Goal: Information Seeking & Learning: Learn about a topic

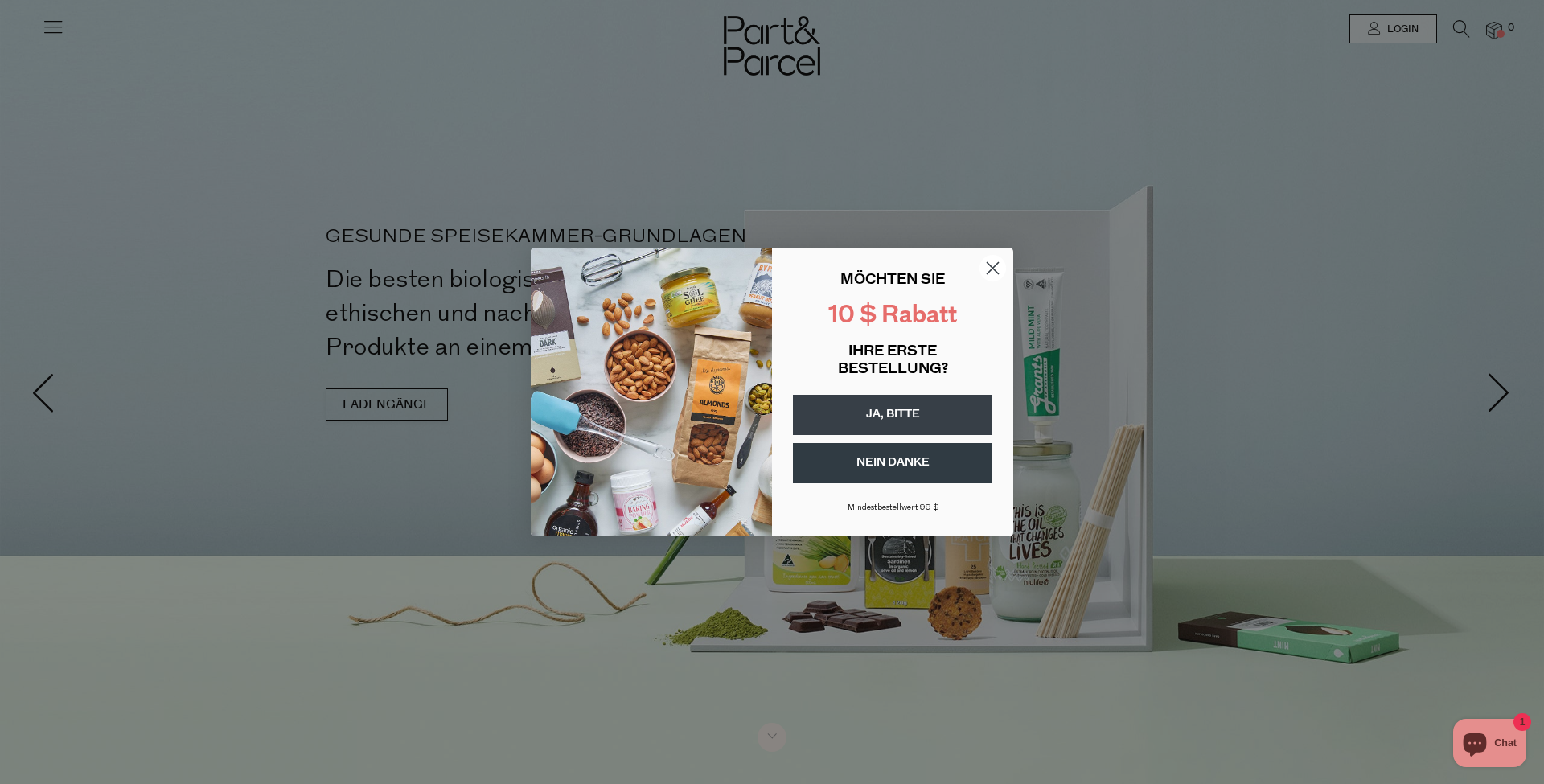
click at [989, 269] on circle "Dialog schließen" at bounding box center [993, 268] width 27 height 27
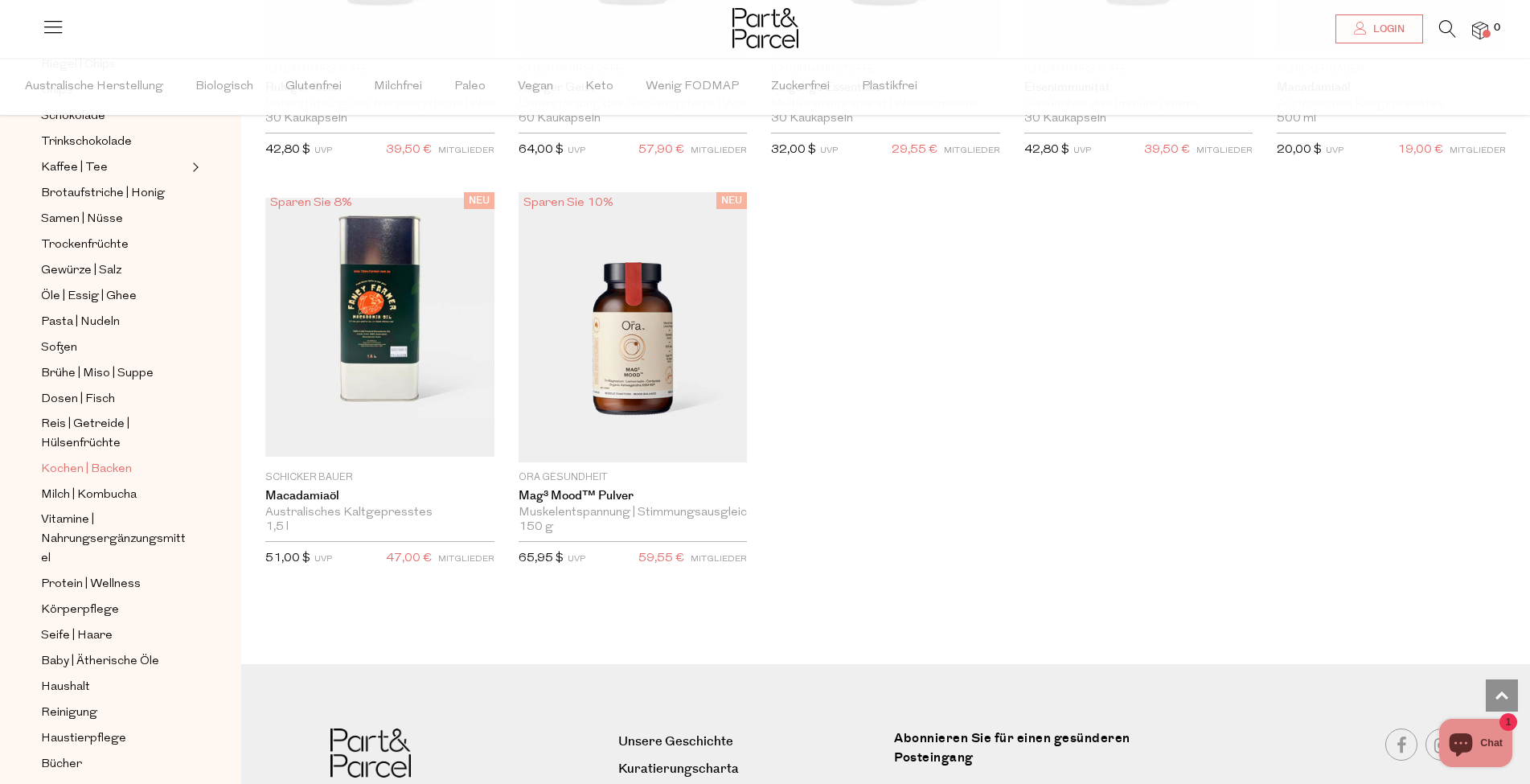
scroll to position [411, 0]
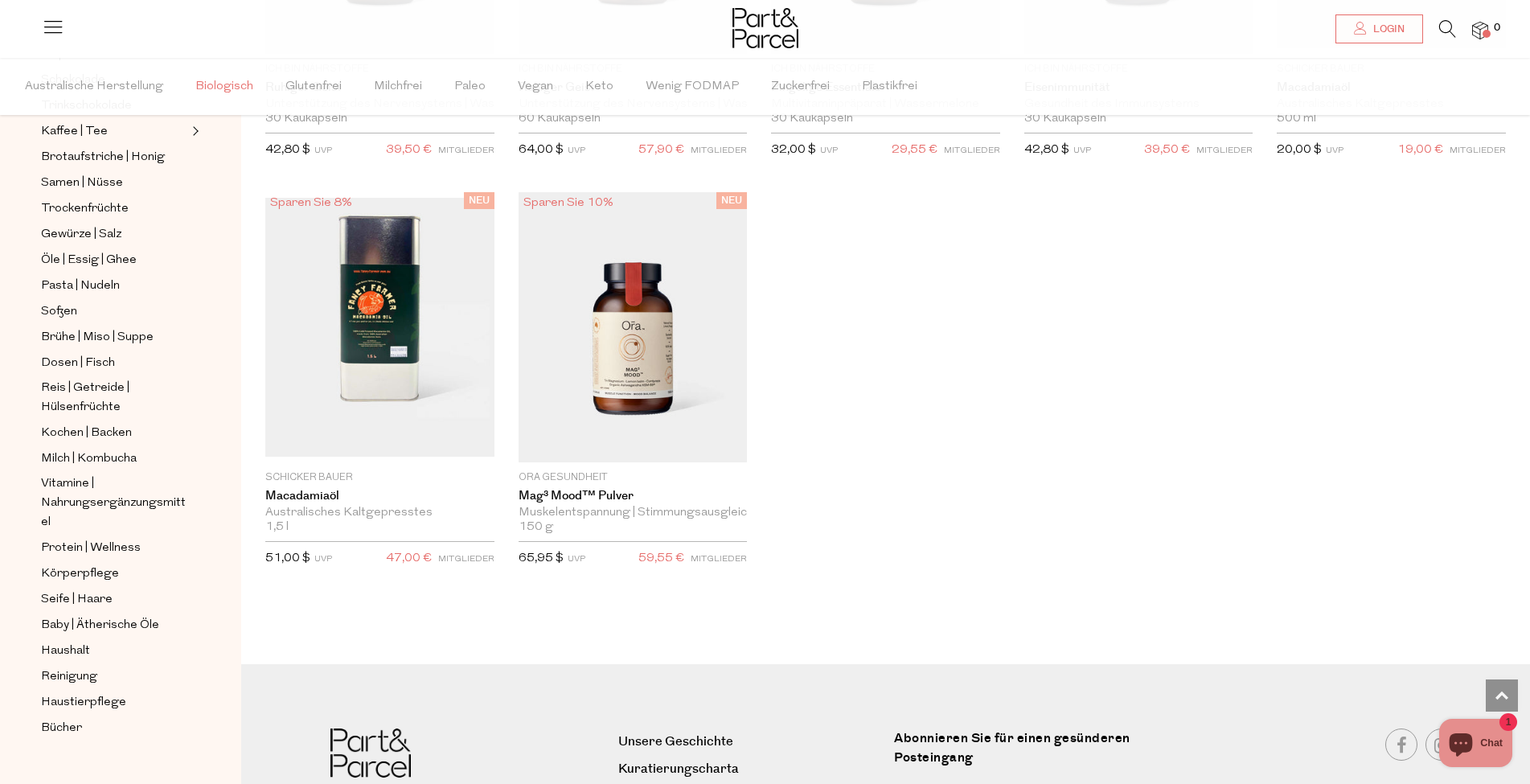
click at [203, 82] on font "Biologisch" at bounding box center [225, 86] width 58 height 12
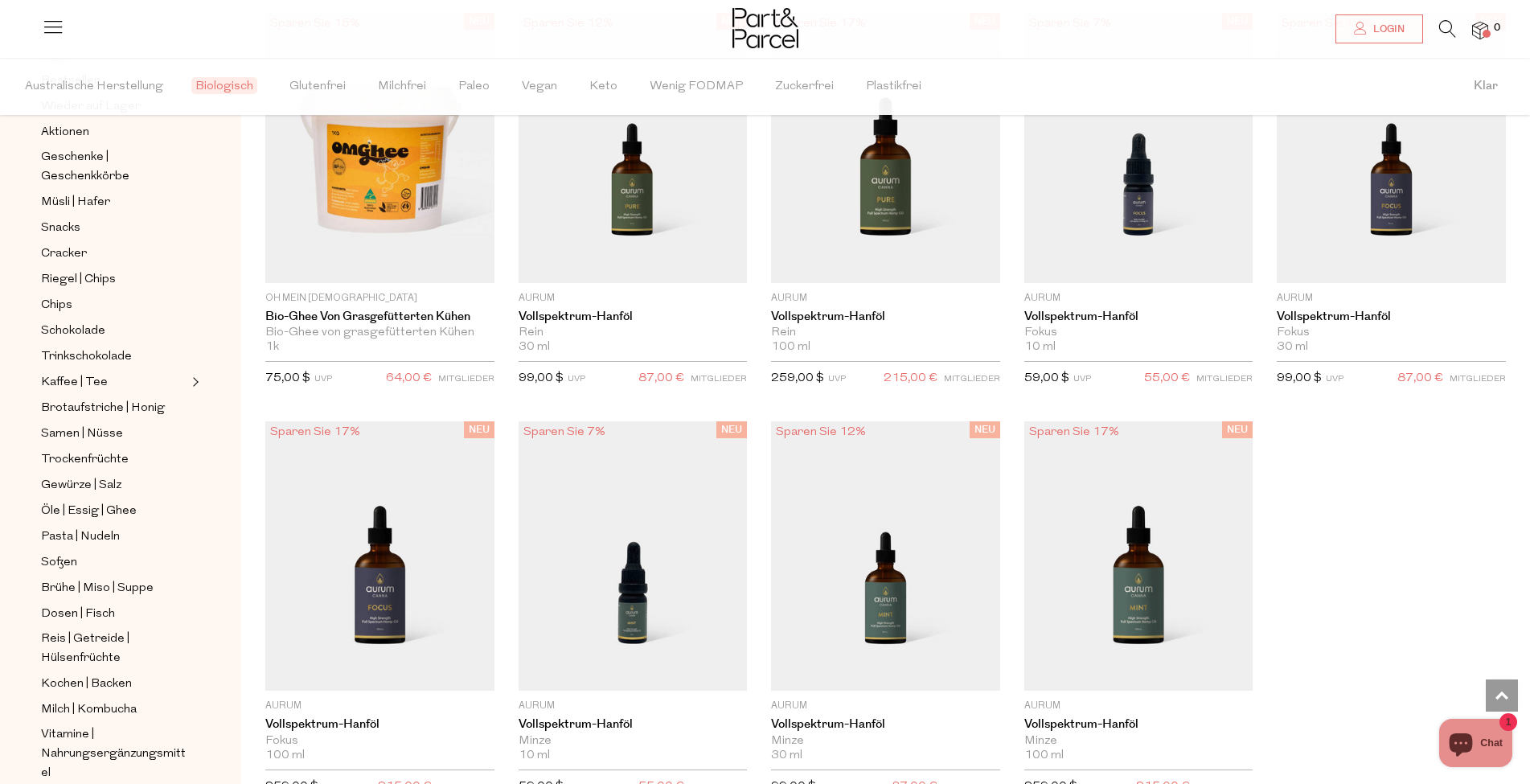
scroll to position [2047, 0]
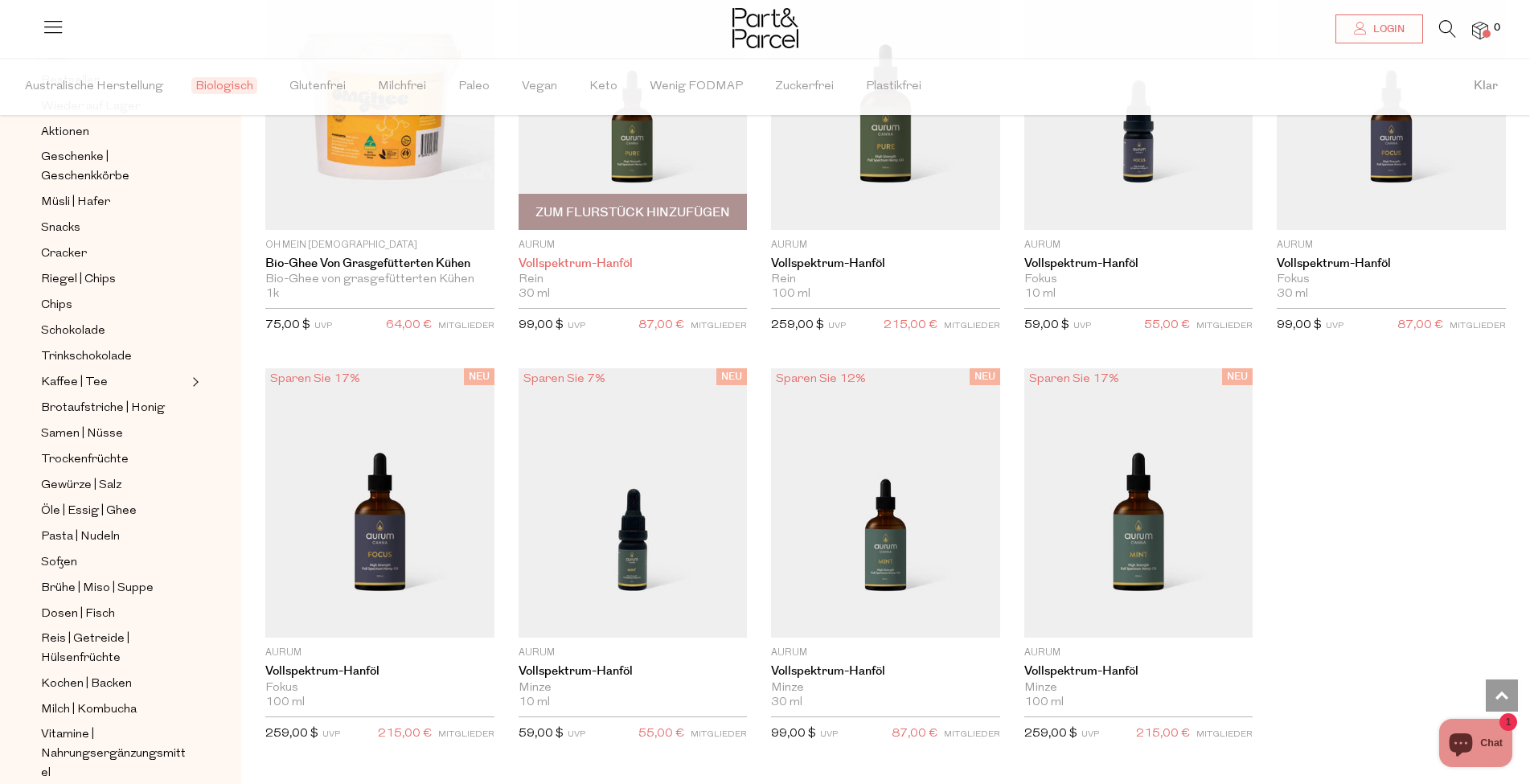
click at [575, 262] on font "Vollspektrum-Hanföl" at bounding box center [575, 263] width 114 height 17
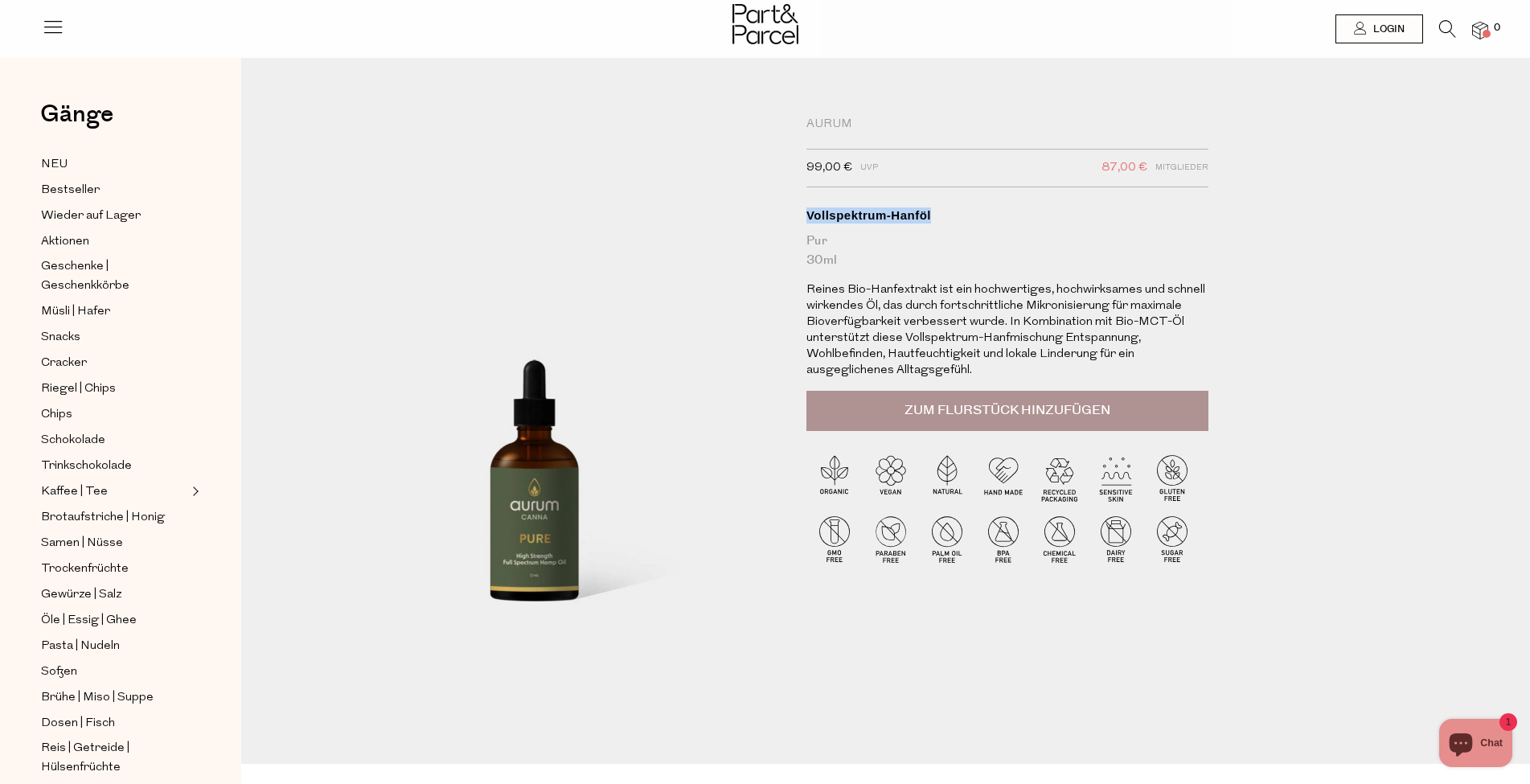
drag, startPoint x: 934, startPoint y: 217, endPoint x: 805, endPoint y: 221, distance: 129.1
click at [805, 221] on div "Aurum 99,00 € UVP 87,00 € Mitglieder Verfügbarkeit: Auf Lager Vollspektrum-Hanf…" at bounding box center [1015, 403] width 442 height 575
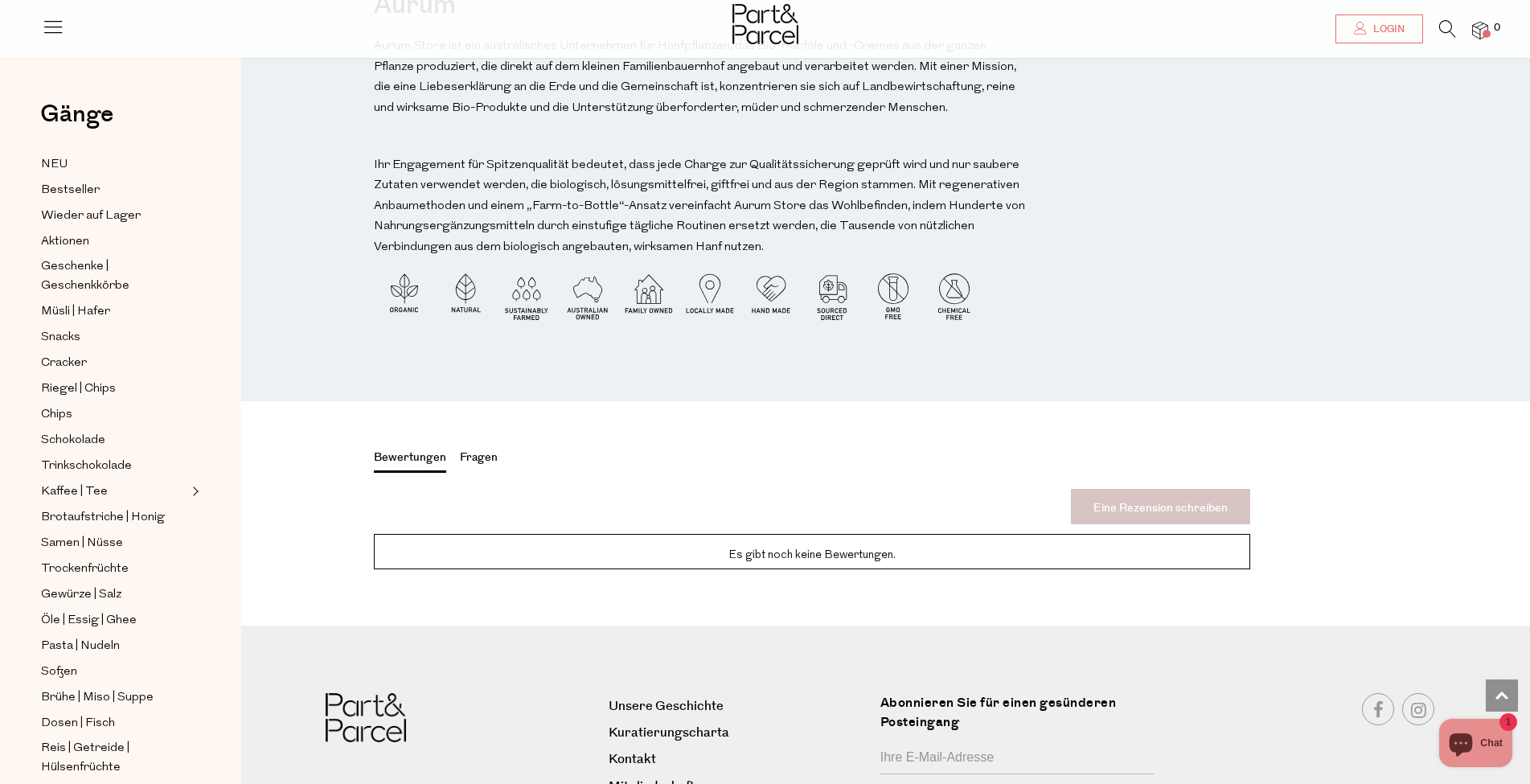
scroll to position [1903, 0]
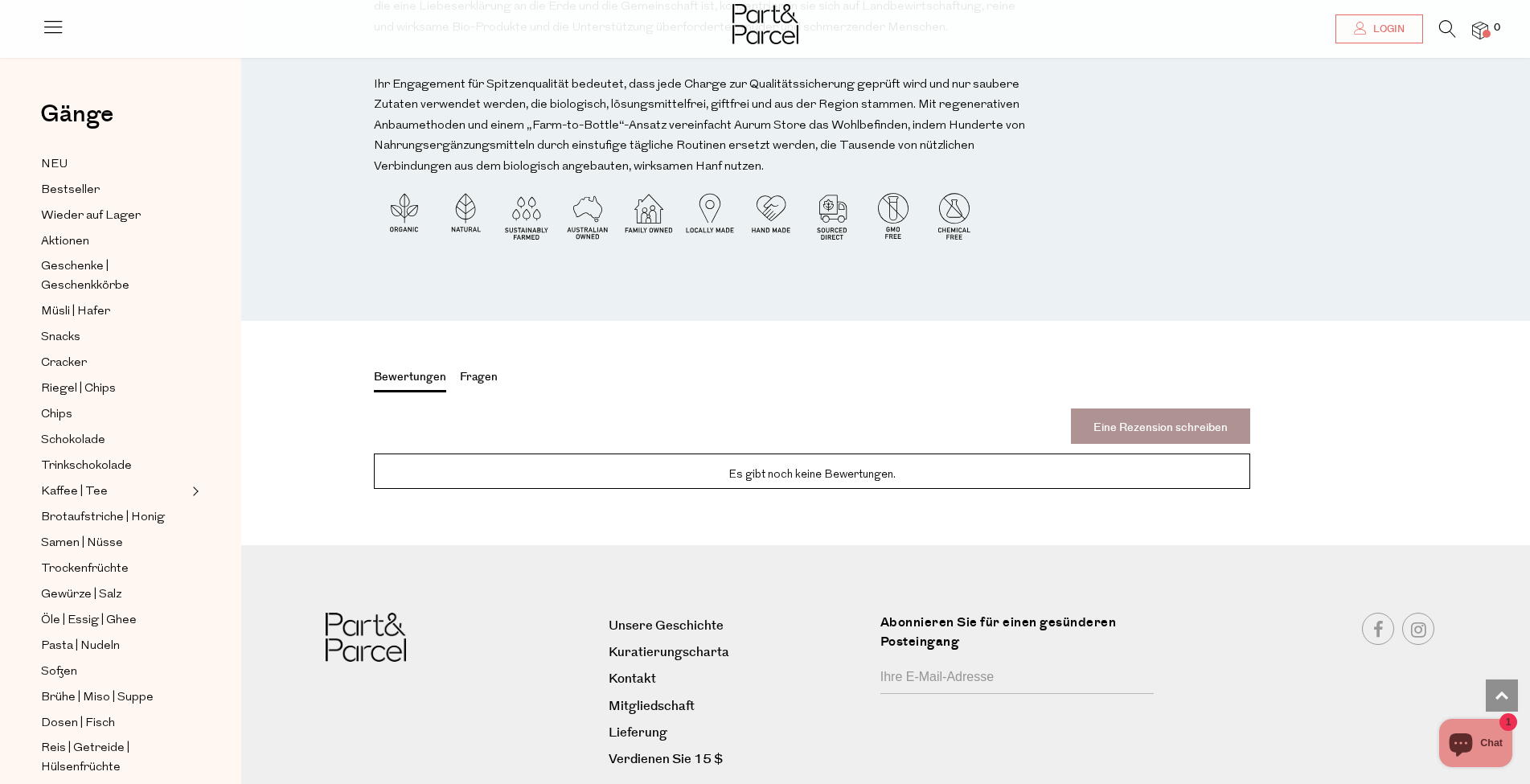
click at [471, 386] on font "Fragen" at bounding box center [478, 377] width 38 height 16
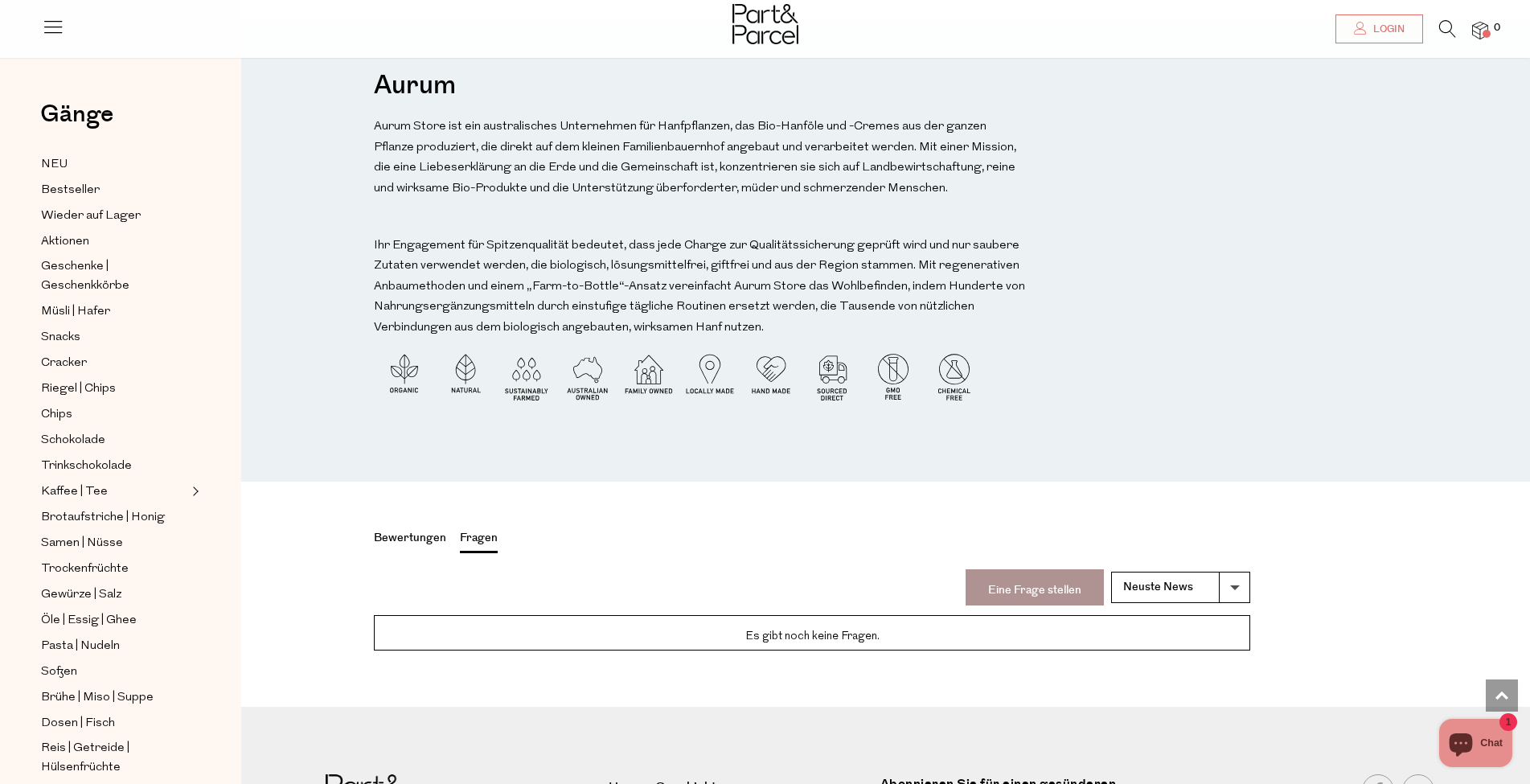
scroll to position [1715, 0]
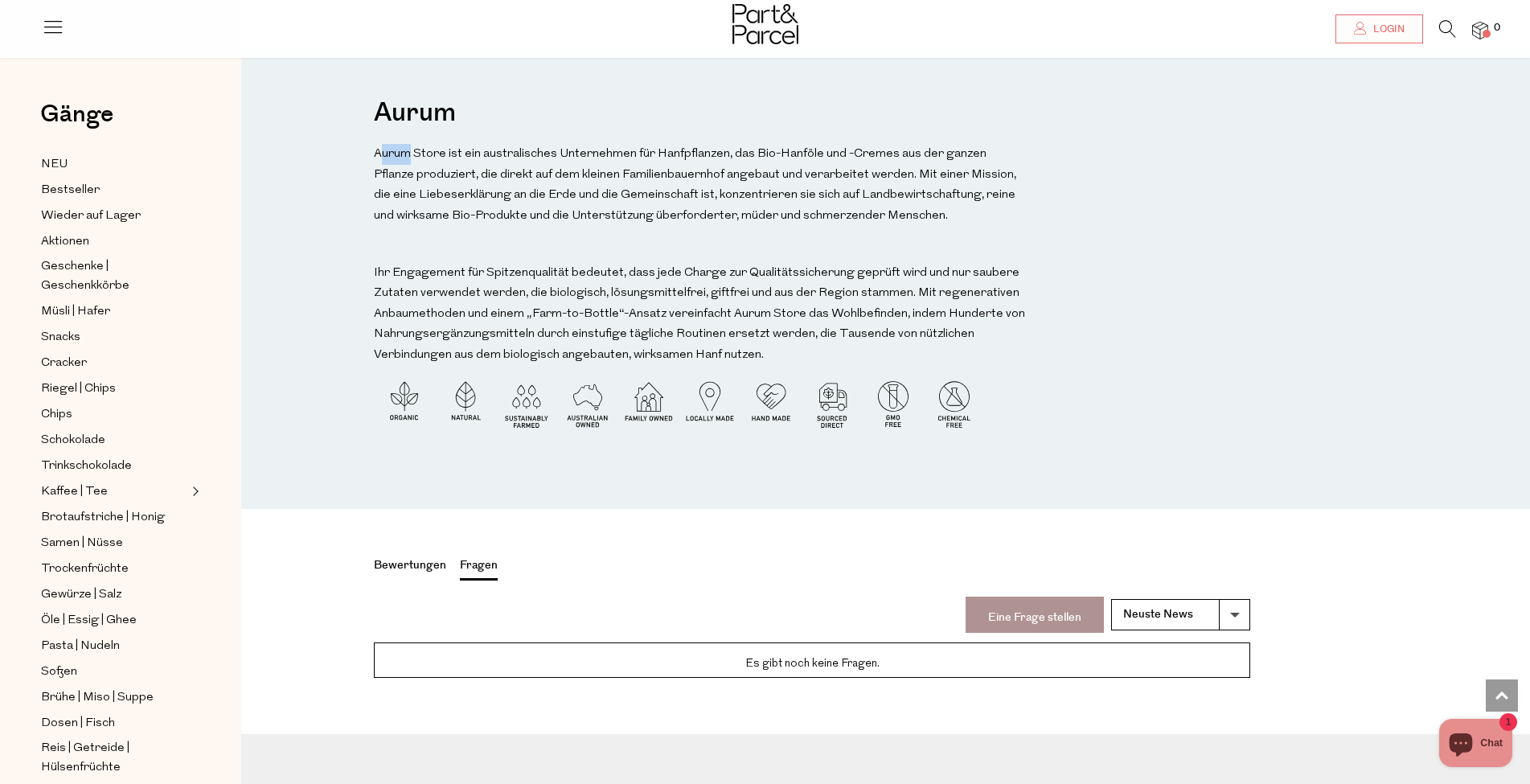
drag, startPoint x: 411, startPoint y: 192, endPoint x: 381, endPoint y: 190, distance: 30.1
click at [381, 190] on font "Aurum Store ist ein australisches Unternehmen für Hanfpflanzen, das Bio-Hanföle…" at bounding box center [695, 185] width 643 height 74
click at [544, 133] on div "Aurum Aurum Store ist ein australisches Unternehmen für Hanfpflanzen, das Bio-H…" at bounding box center [700, 278] width 651 height 381
drag, startPoint x: 457, startPoint y: 150, endPoint x: 381, endPoint y: 154, distance: 76.1
click at [381, 154] on div "Aurum Aurum Store ist ein australisches Unternehmen für Hanfpflanzen, das Bio-H…" at bounding box center [700, 278] width 651 height 381
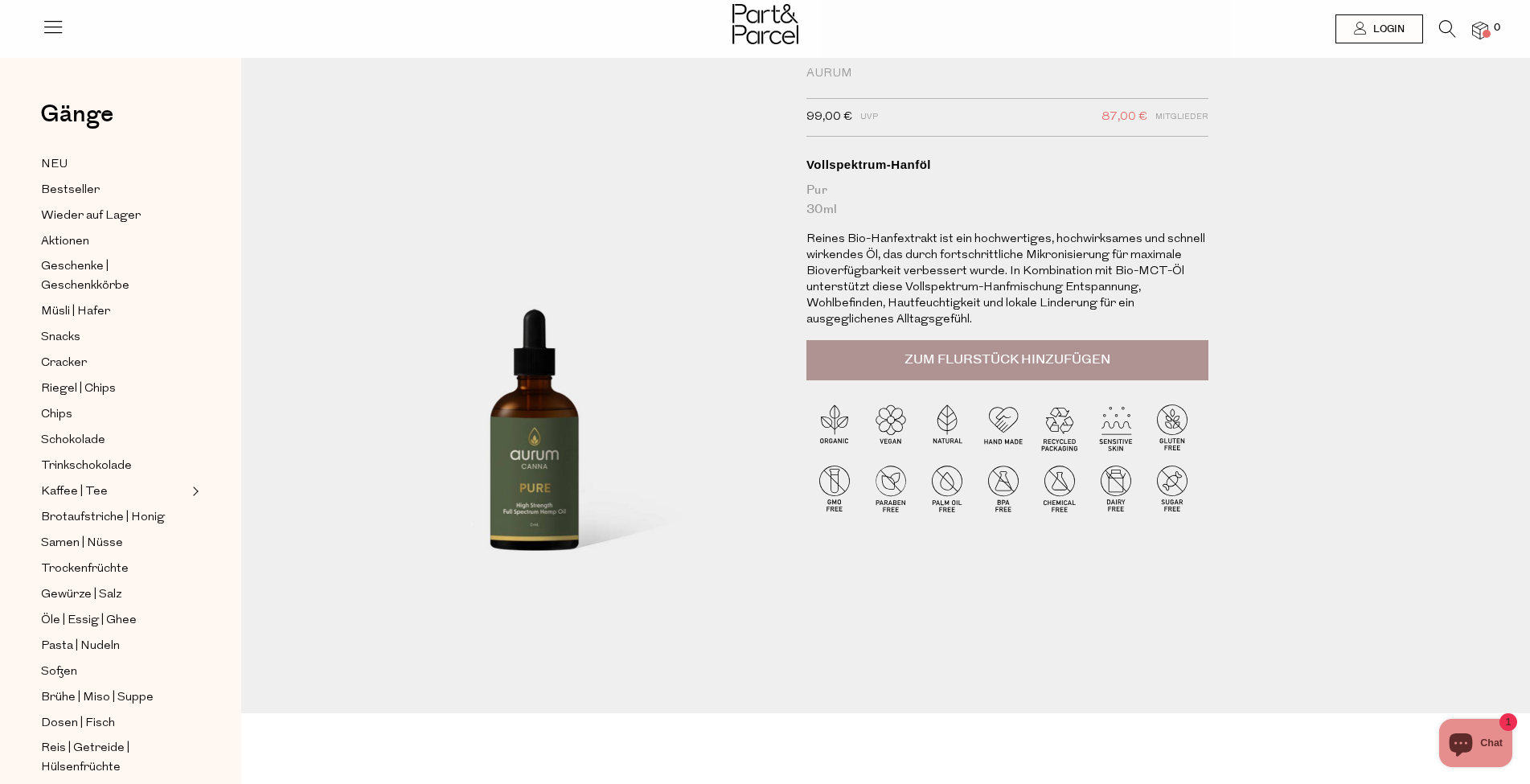
scroll to position [0, 0]
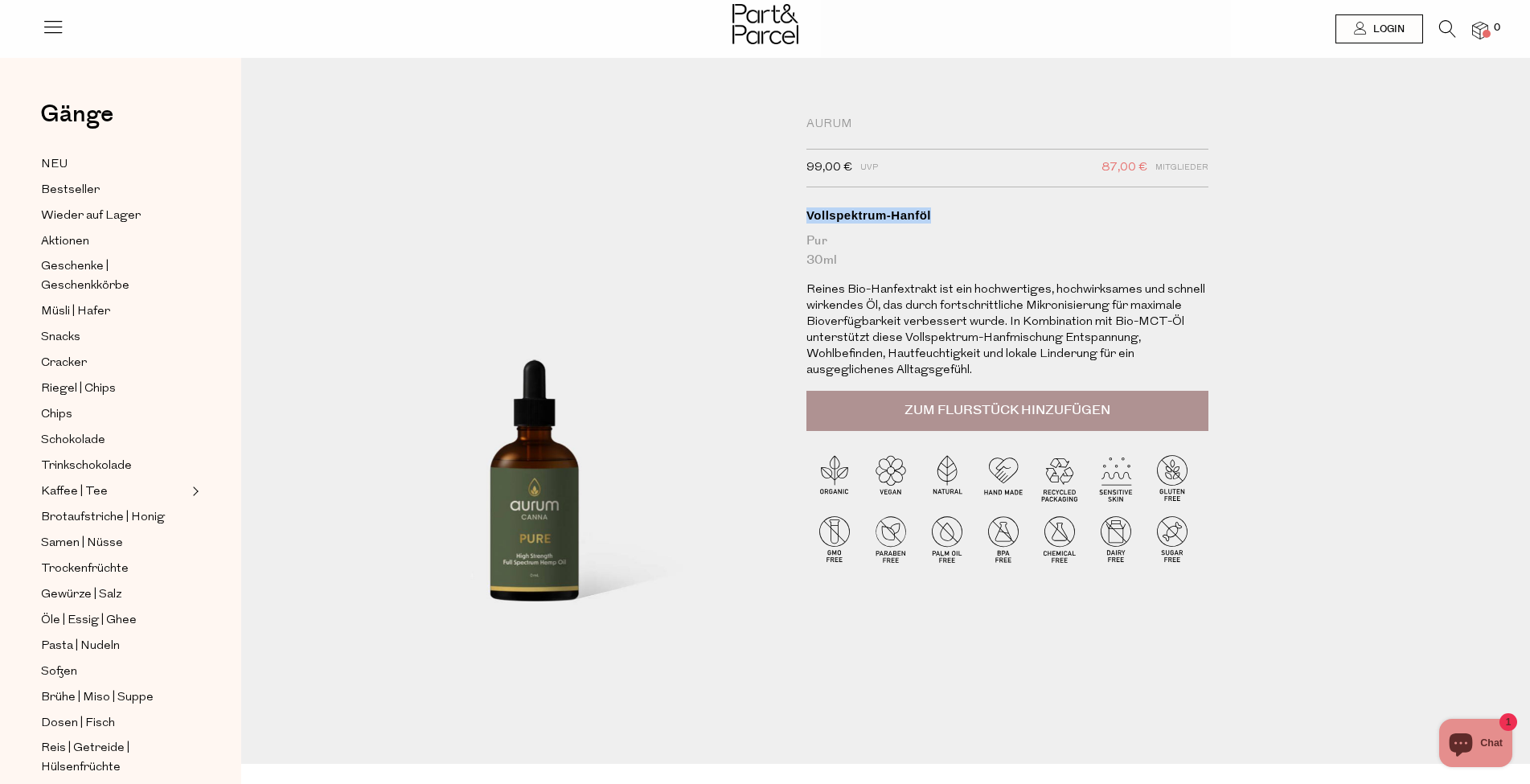
drag, startPoint x: 933, startPoint y: 216, endPoint x: 795, endPoint y: 214, distance: 138.0
click at [795, 214] on div "Aurum 99,00 € UVP 87,00 € Mitglieder Verfügbarkeit: Auf Lager Vollspektrum-Hanf…" at bounding box center [1015, 403] width 442 height 575
copy font "Vollspektrum-Hanföl"
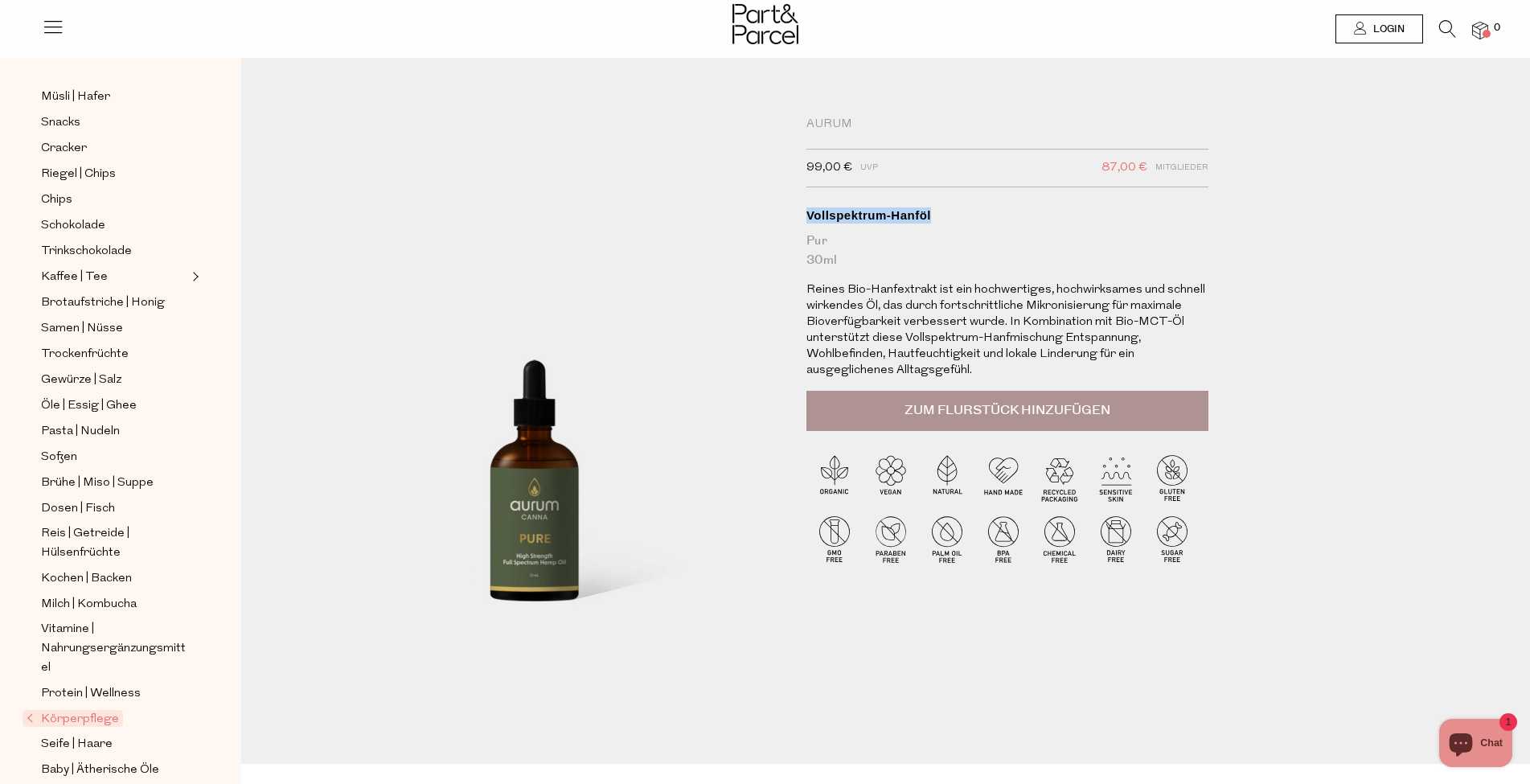
scroll to position [268, 0]
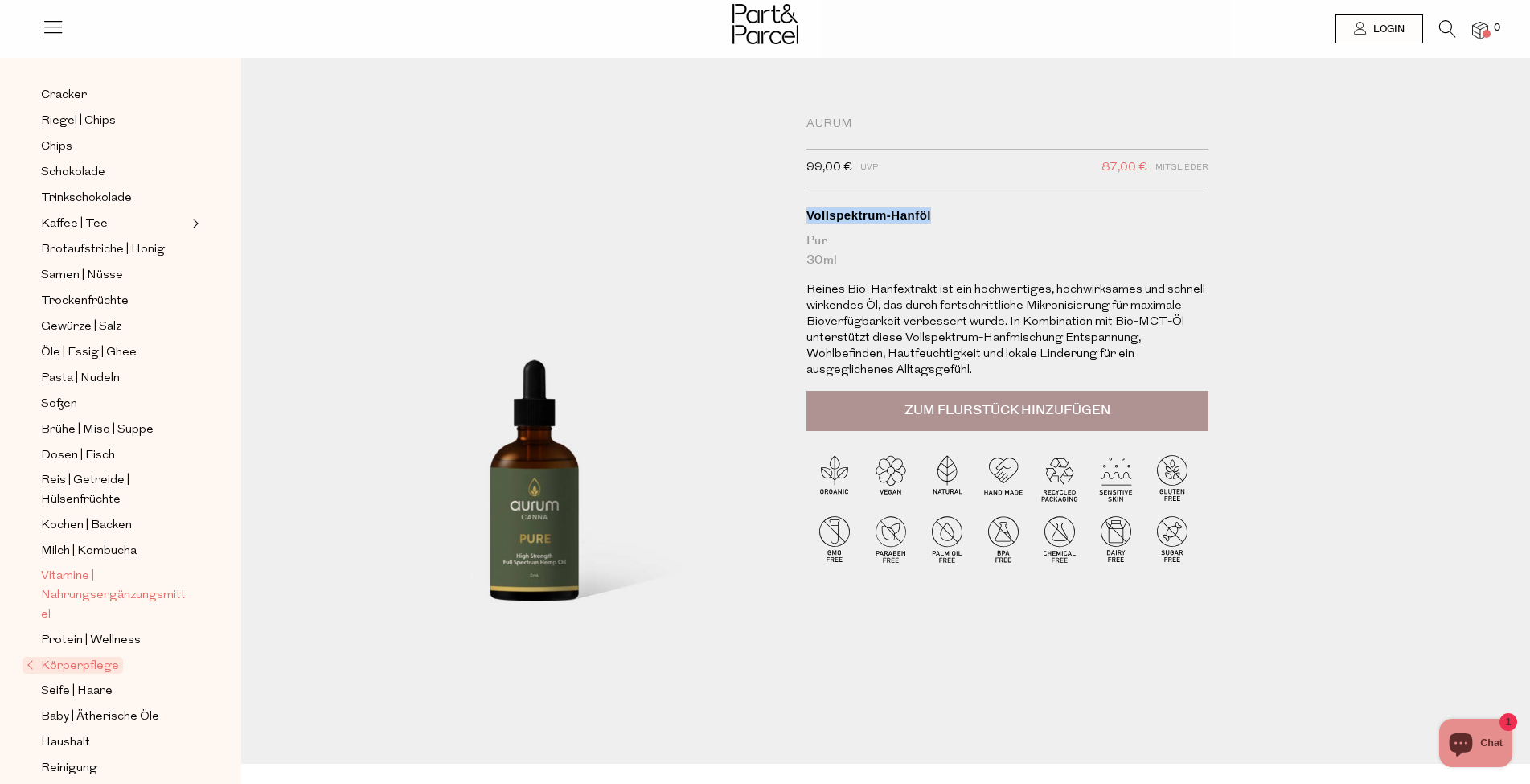
click at [65, 575] on font "Vitamine | Nahrungsergänzungsmittel" at bounding box center [113, 595] width 145 height 51
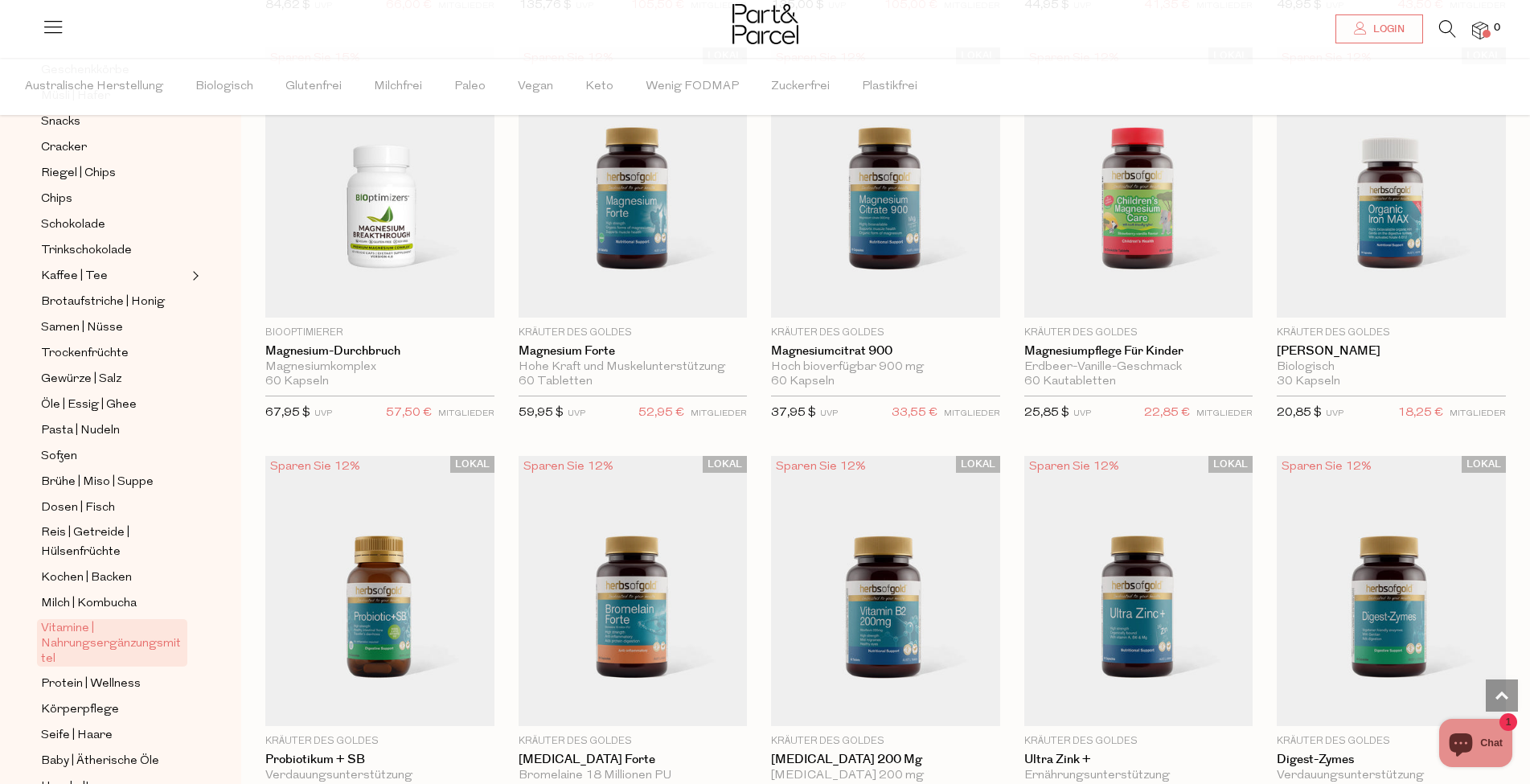
scroll to position [1849, 0]
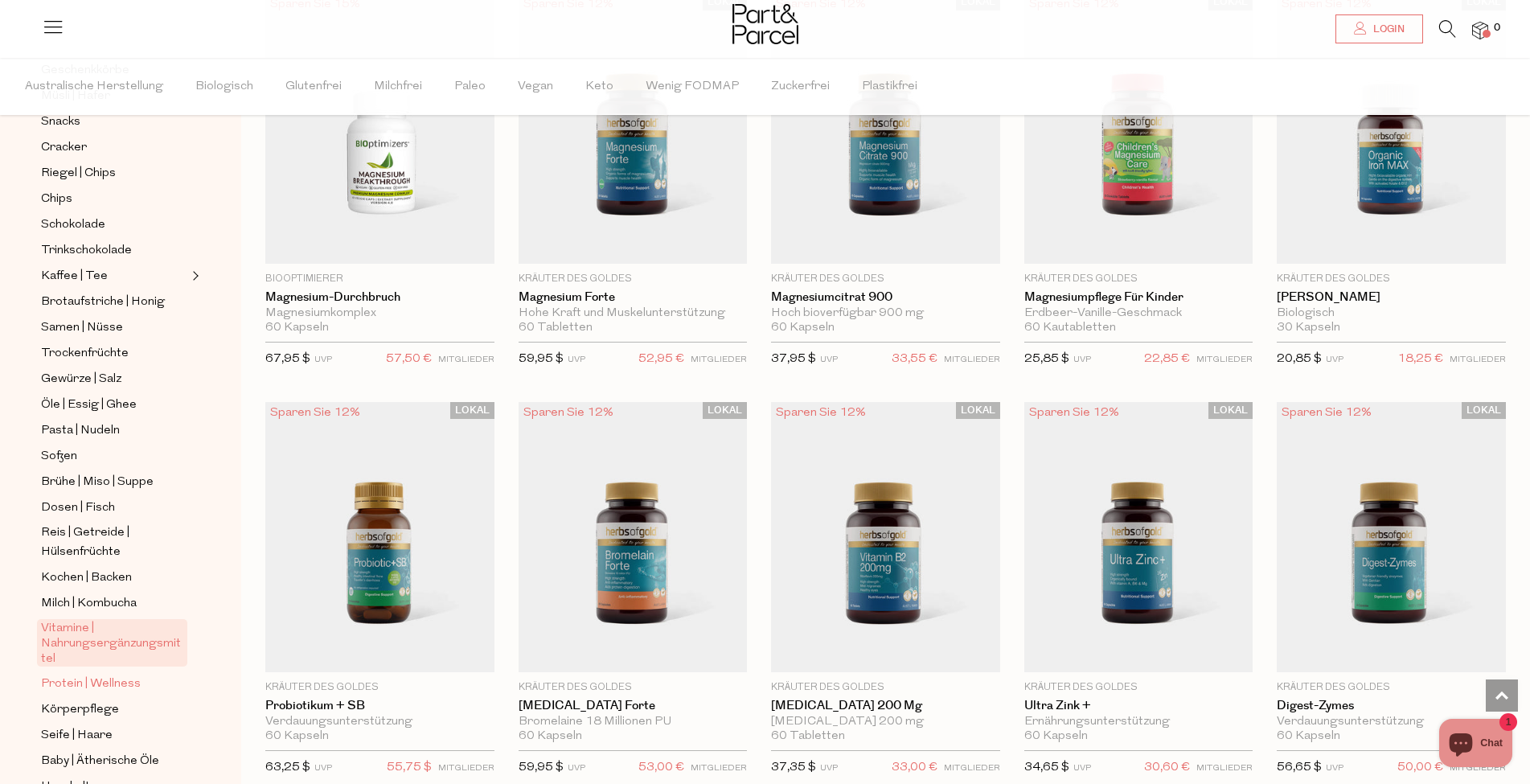
click at [90, 678] on font "Protein | Wellness" at bounding box center [91, 684] width 99 height 12
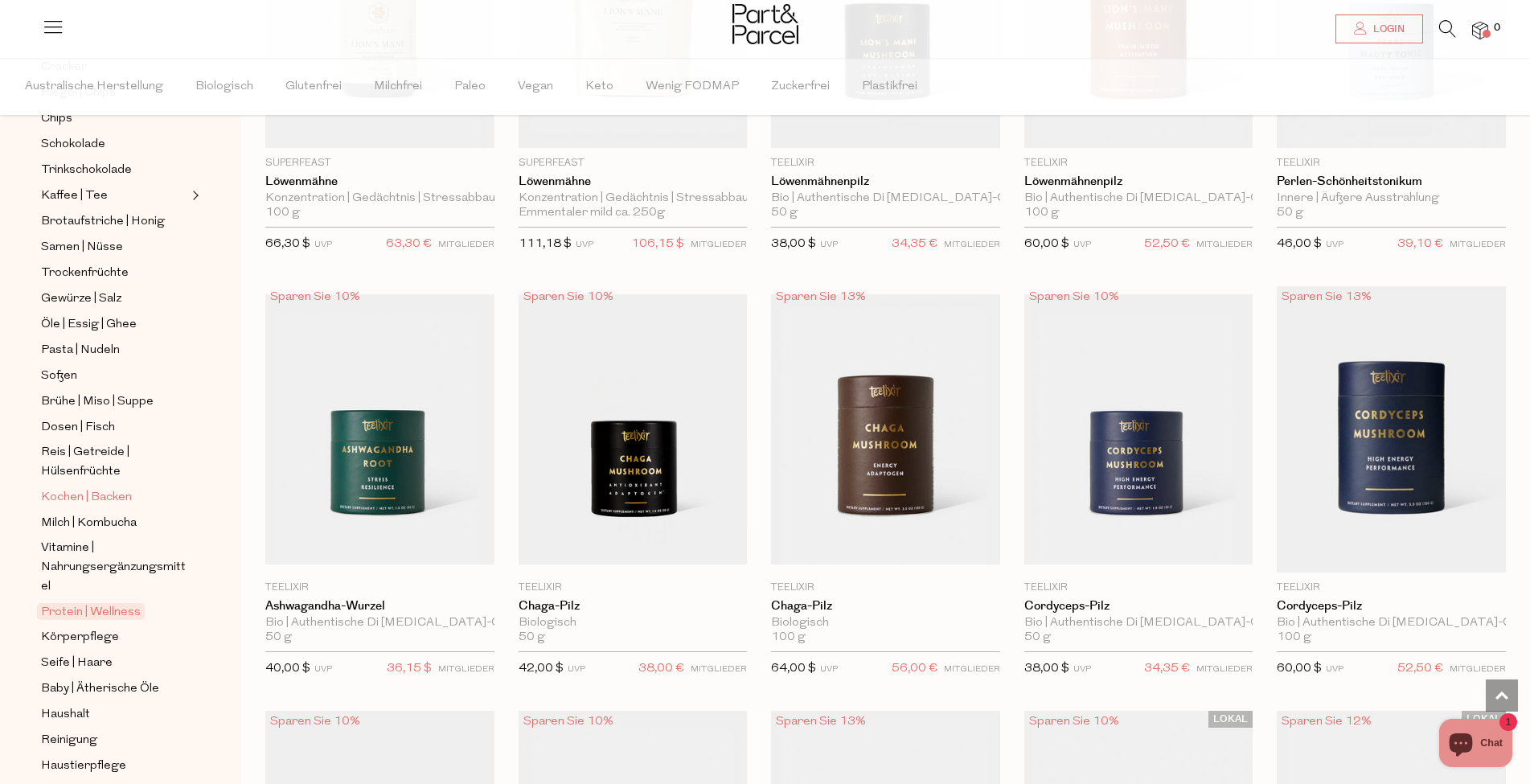
scroll to position [411, 0]
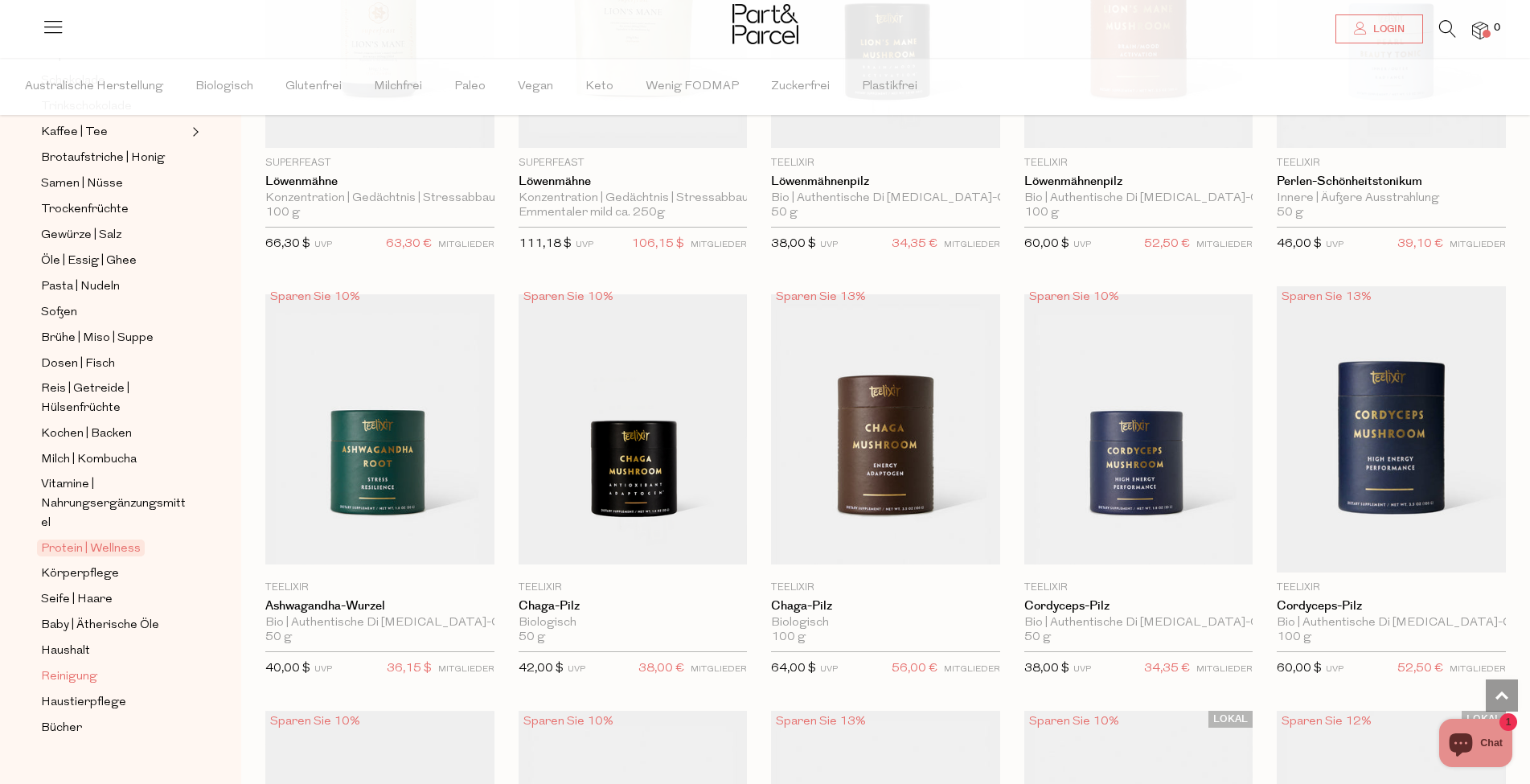
click at [65, 671] on font "Reinigung" at bounding box center [70, 677] width 57 height 12
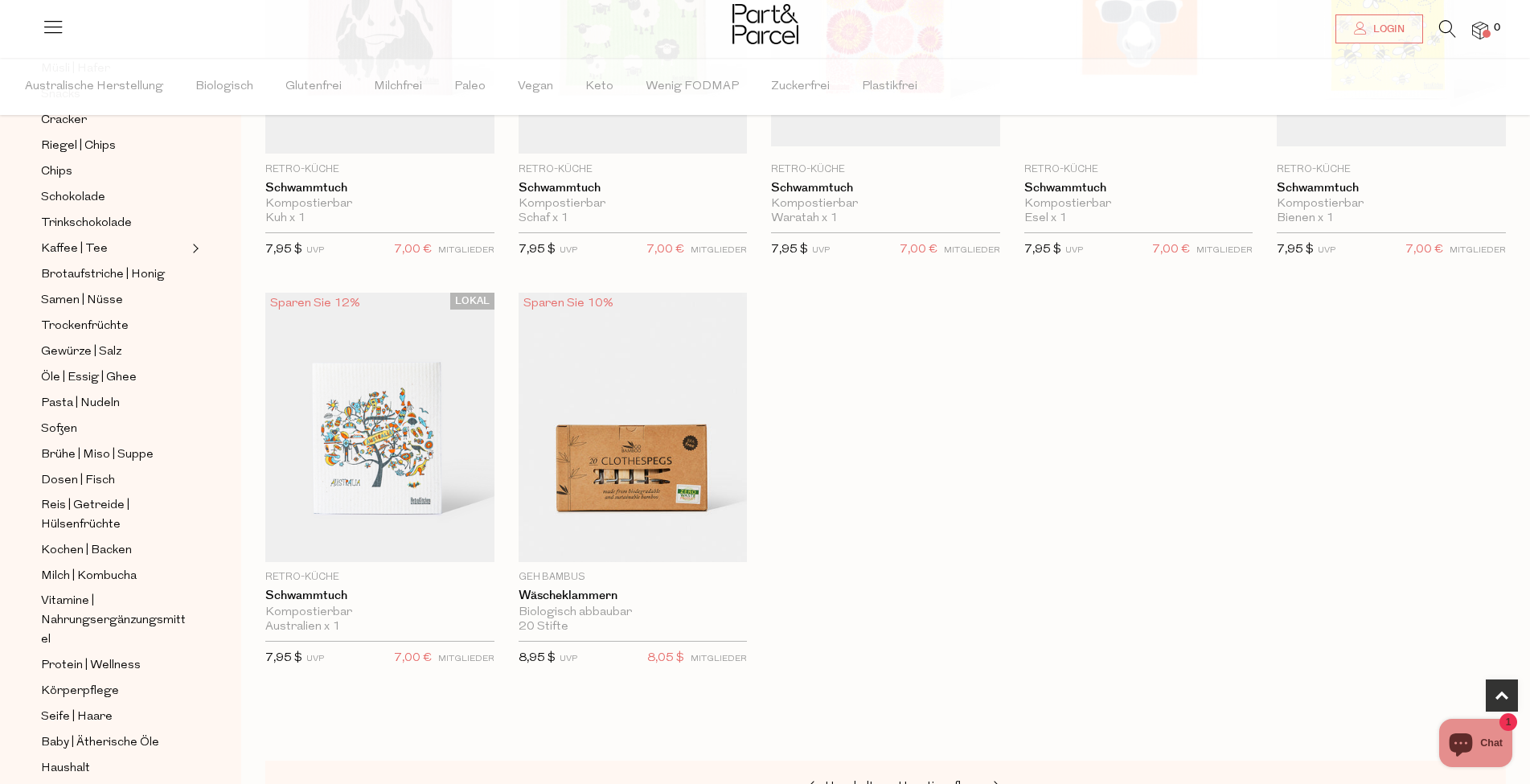
scroll to position [804, 0]
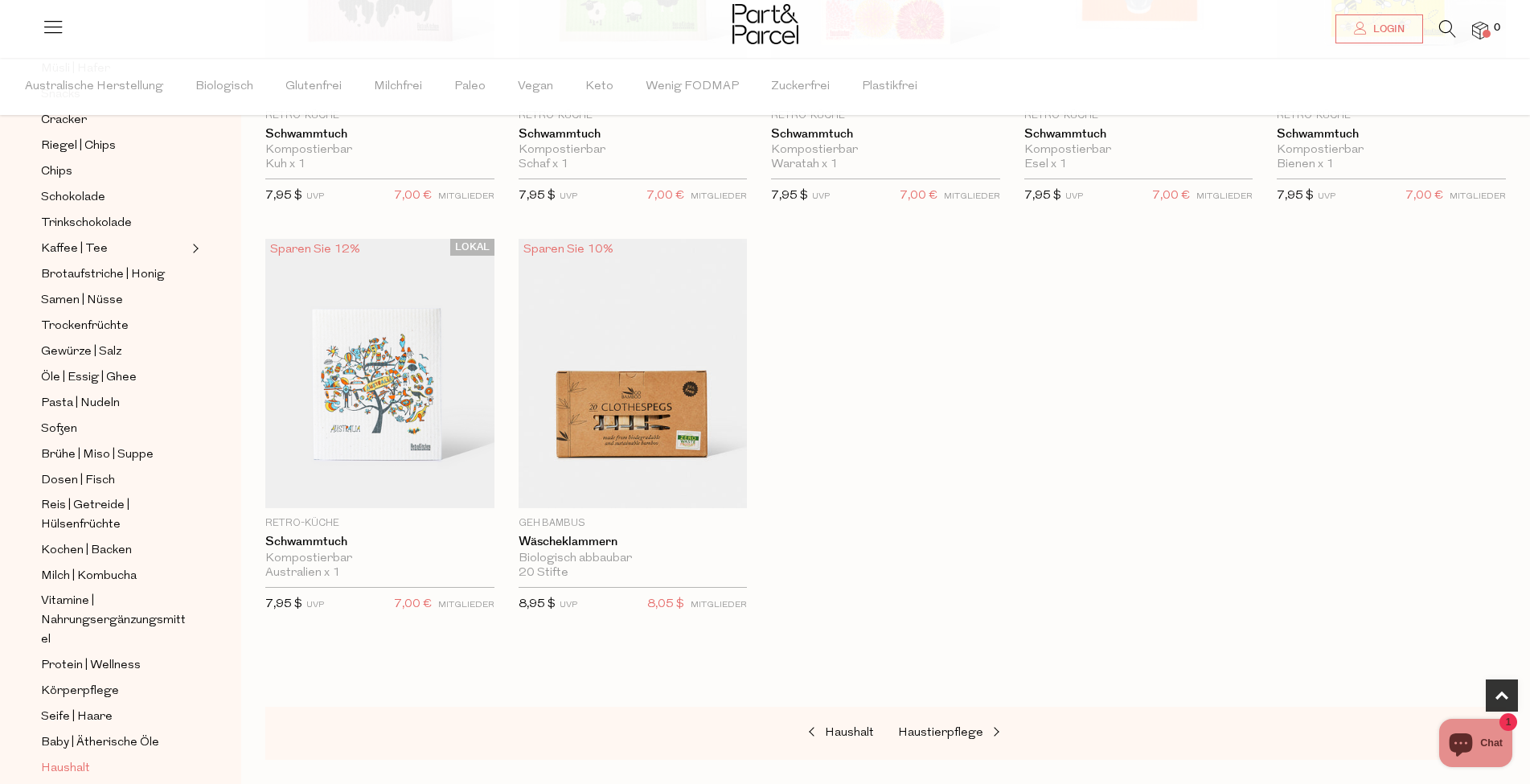
click at [57, 762] on font "Haushalt" at bounding box center [65, 768] width 49 height 12
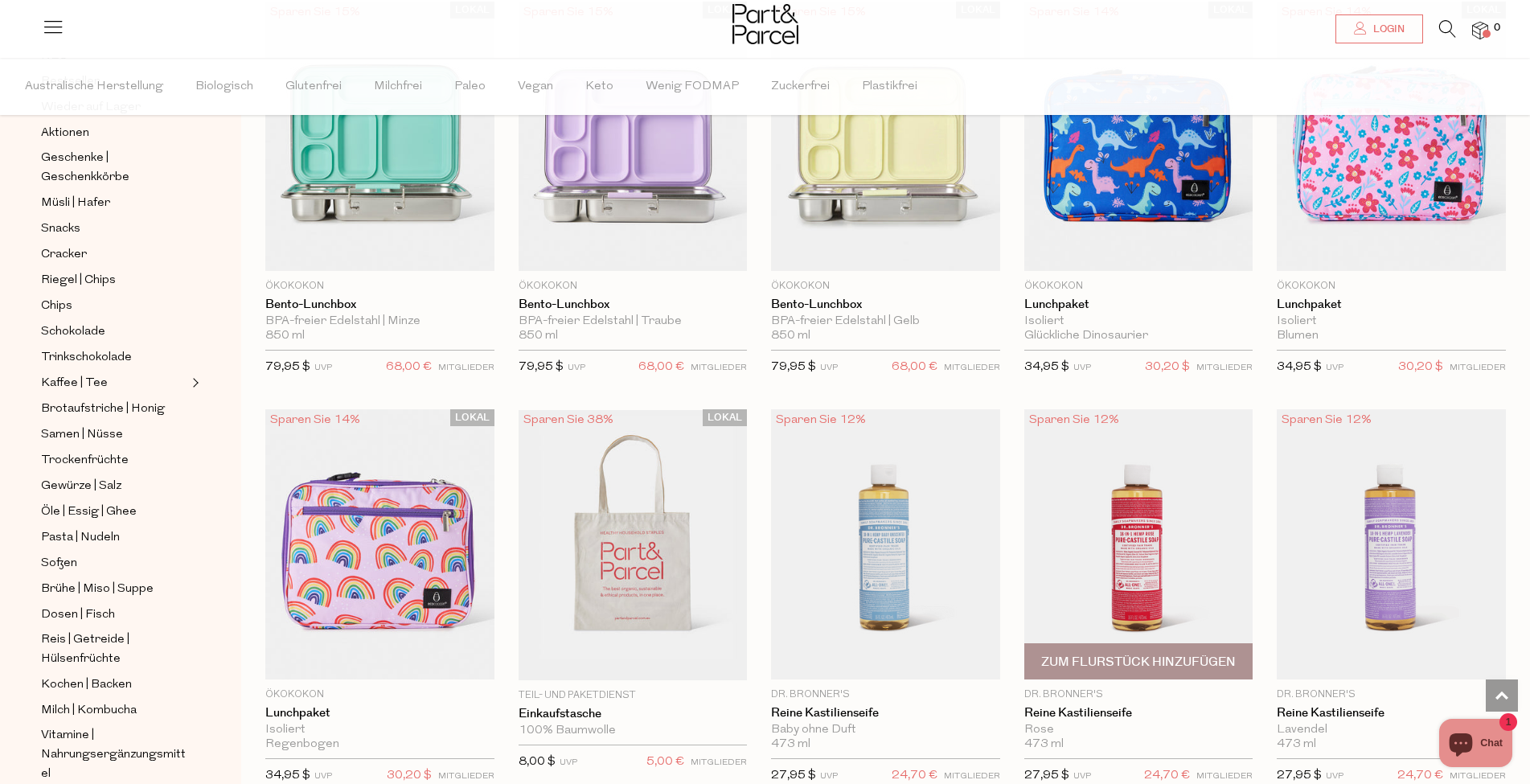
scroll to position [750, 0]
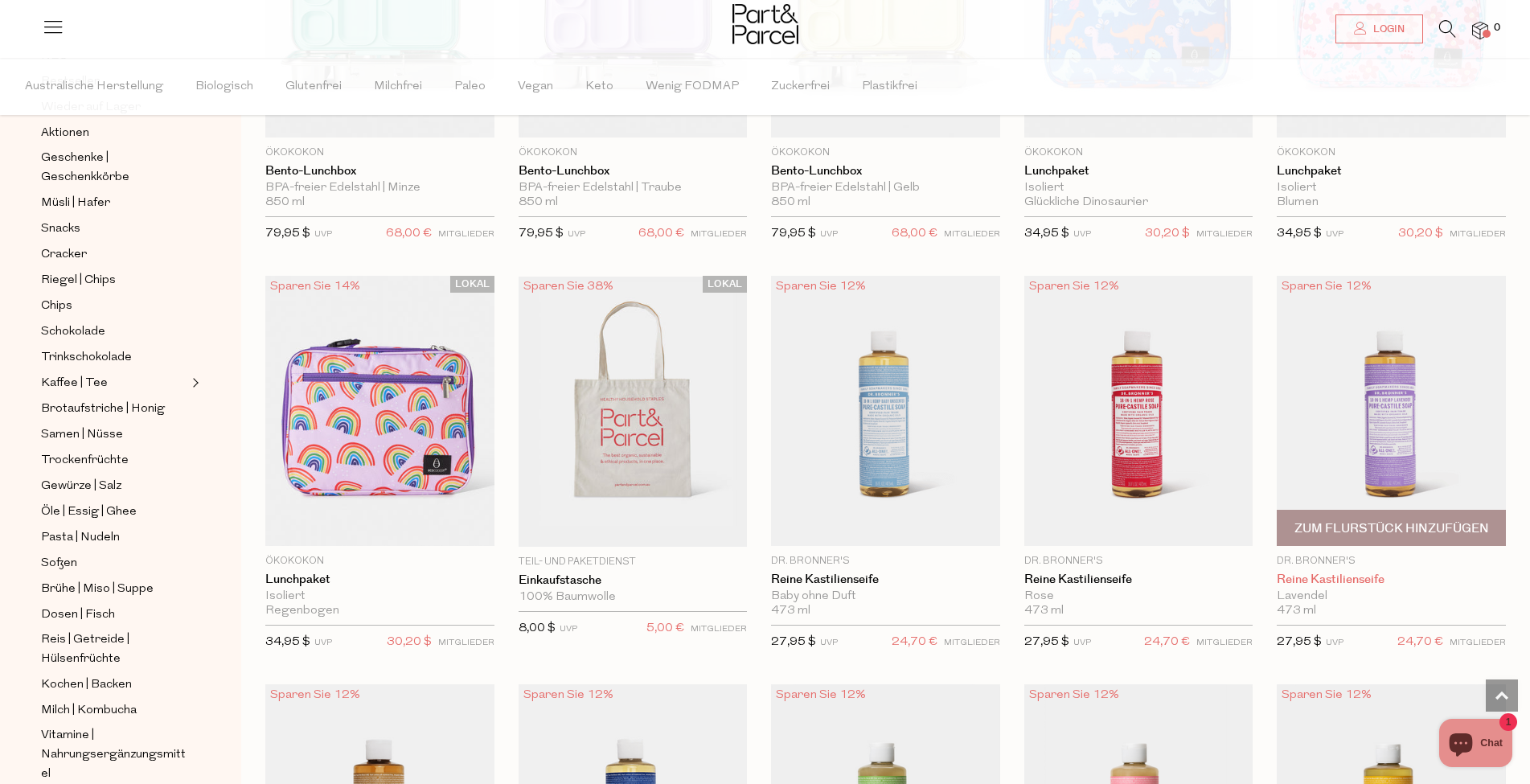
click at [1350, 577] on font "Reine Kastilienseife" at bounding box center [1330, 579] width 107 height 17
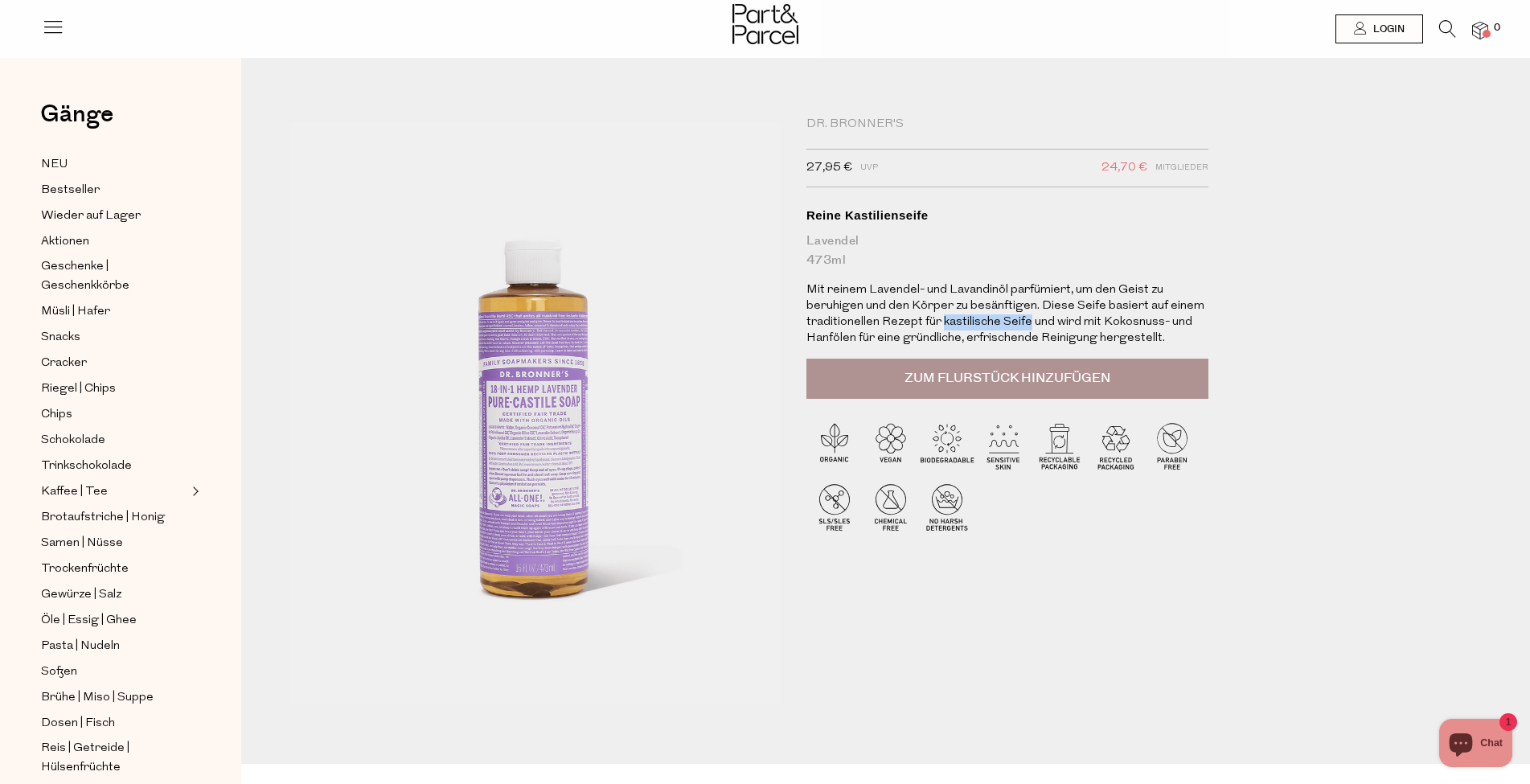
drag, startPoint x: 1028, startPoint y: 323, endPoint x: 942, endPoint y: 324, distance: 86.0
click at [942, 324] on font "Mit reinem Lavendel- und Lavandinöl parfümiert, um den Geist zu beruhigen und d…" at bounding box center [1005, 314] width 398 height 61
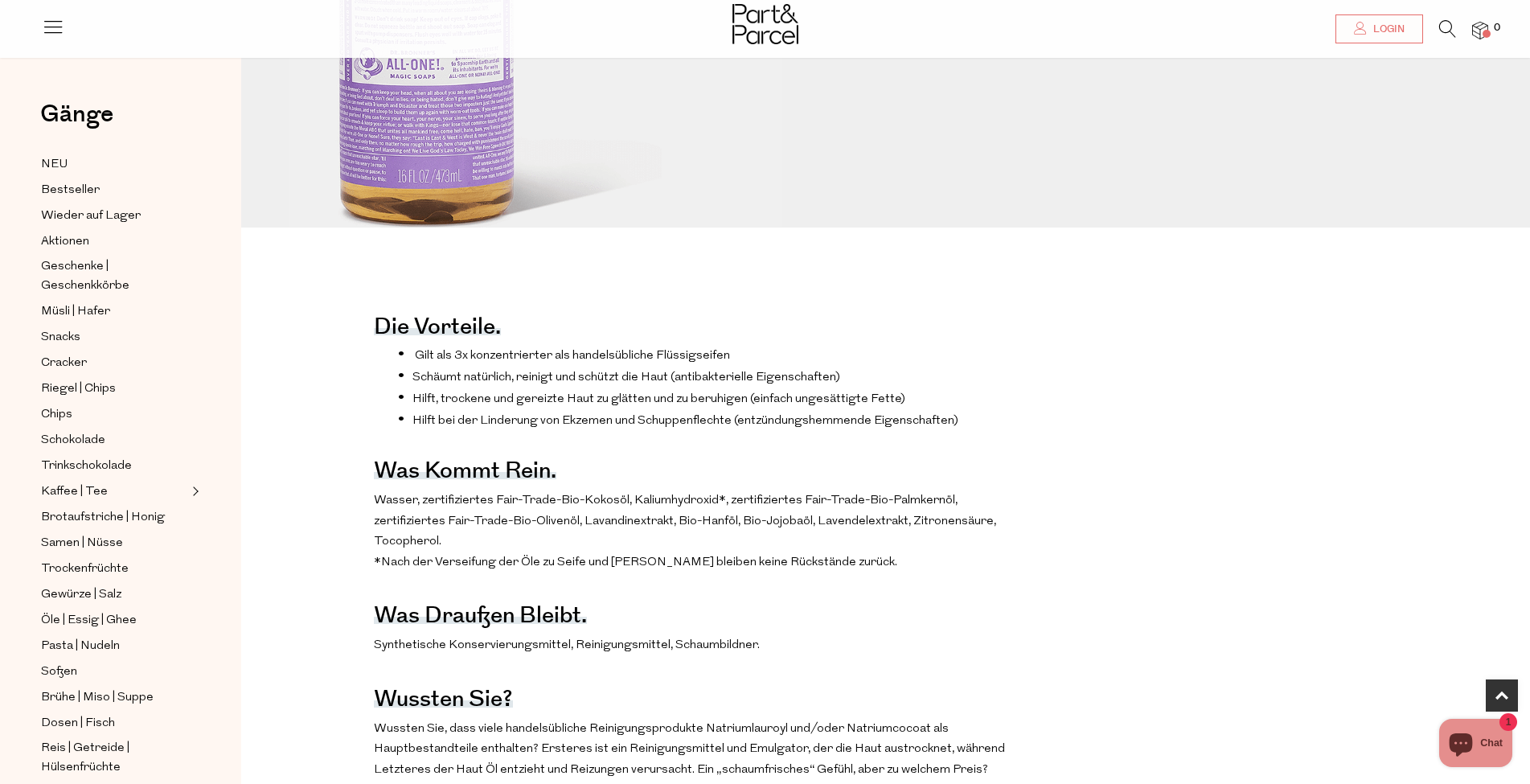
scroll to position [563, 0]
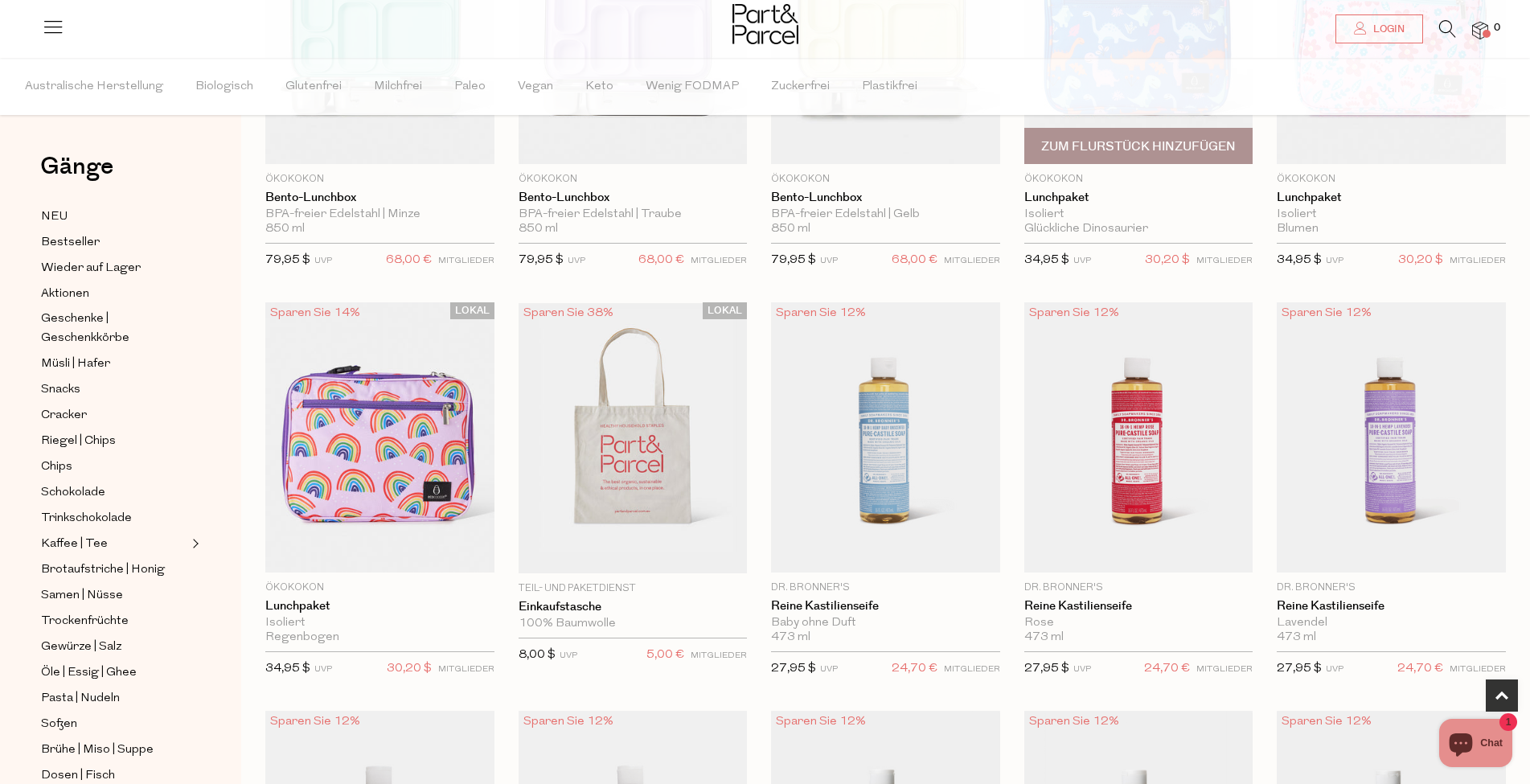
scroll to position [536, 0]
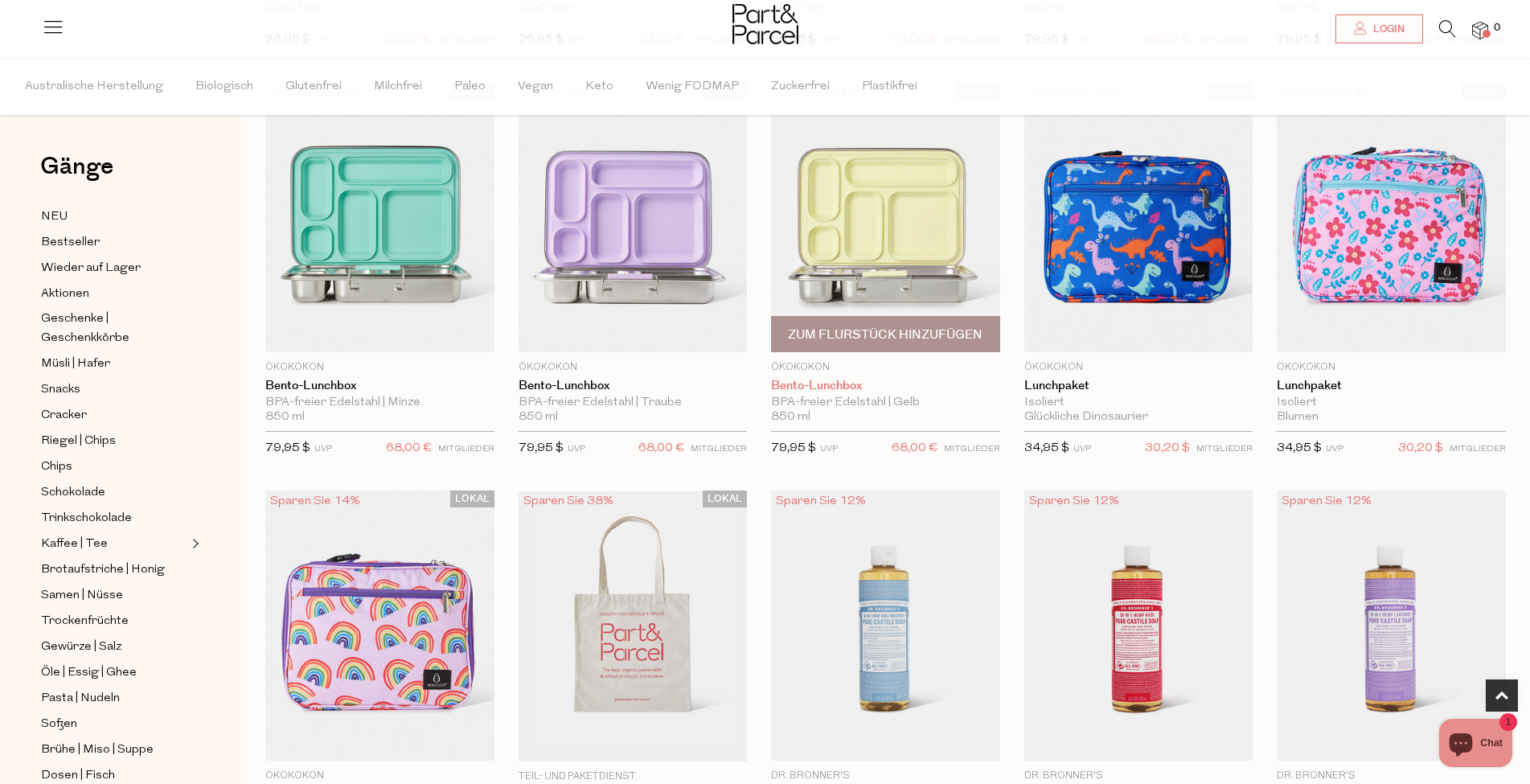
click at [827, 384] on font "Bento-Lunchbox" at bounding box center [816, 386] width 91 height 17
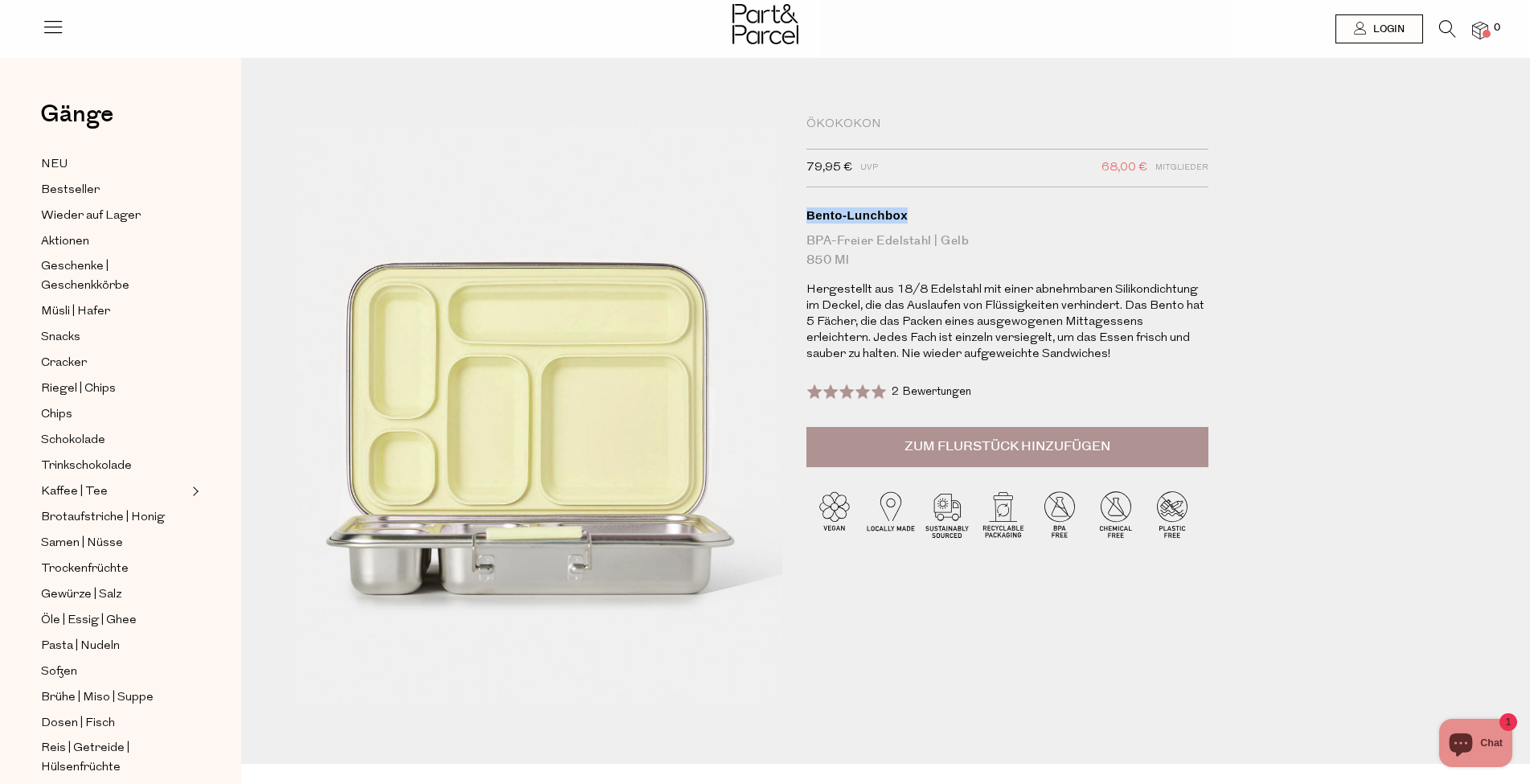
drag, startPoint x: 910, startPoint y: 218, endPoint x: 807, endPoint y: 214, distance: 103.1
click at [807, 214] on div "Bento-Lunchbox" at bounding box center [1007, 216] width 402 height 16
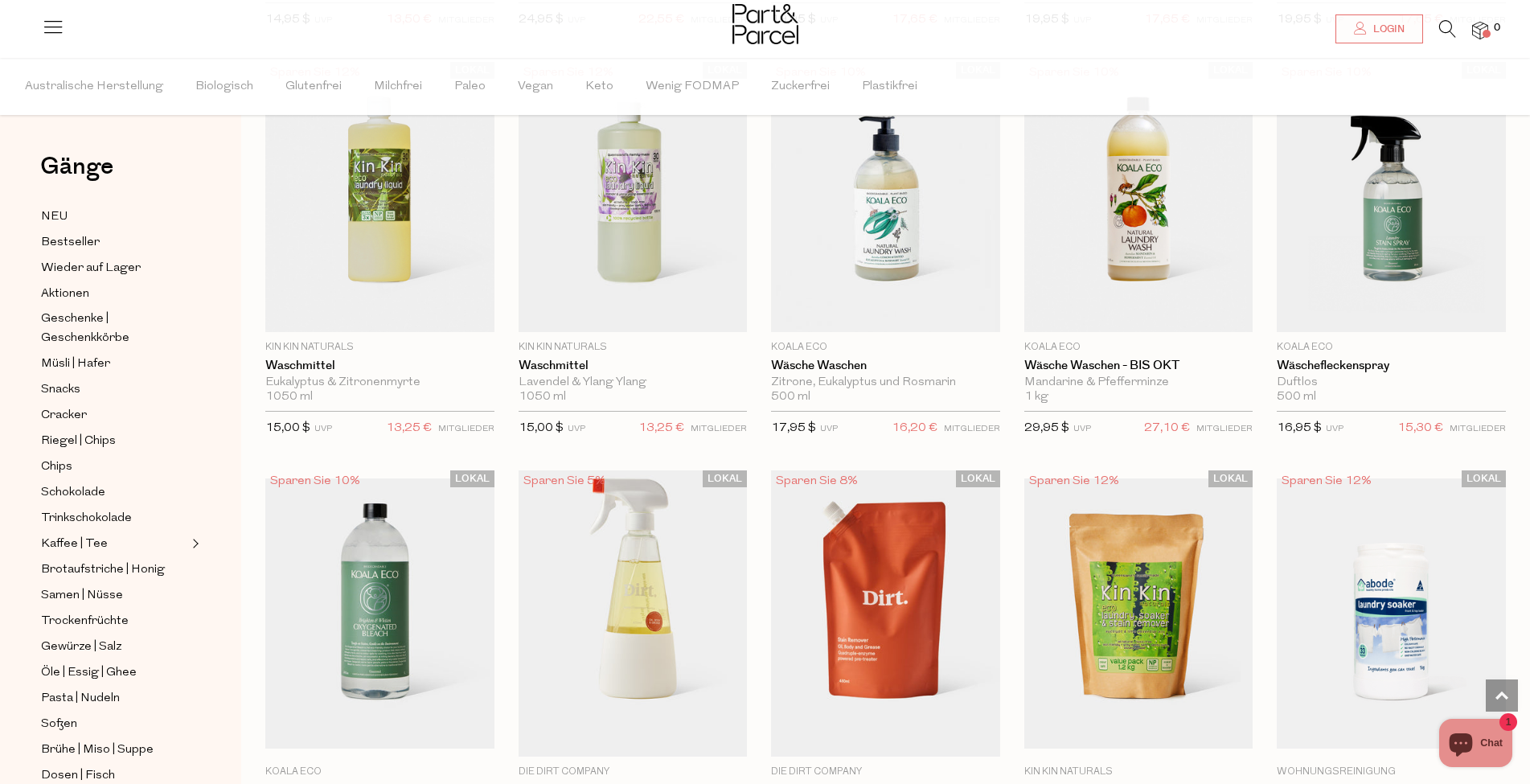
scroll to position [3538, 0]
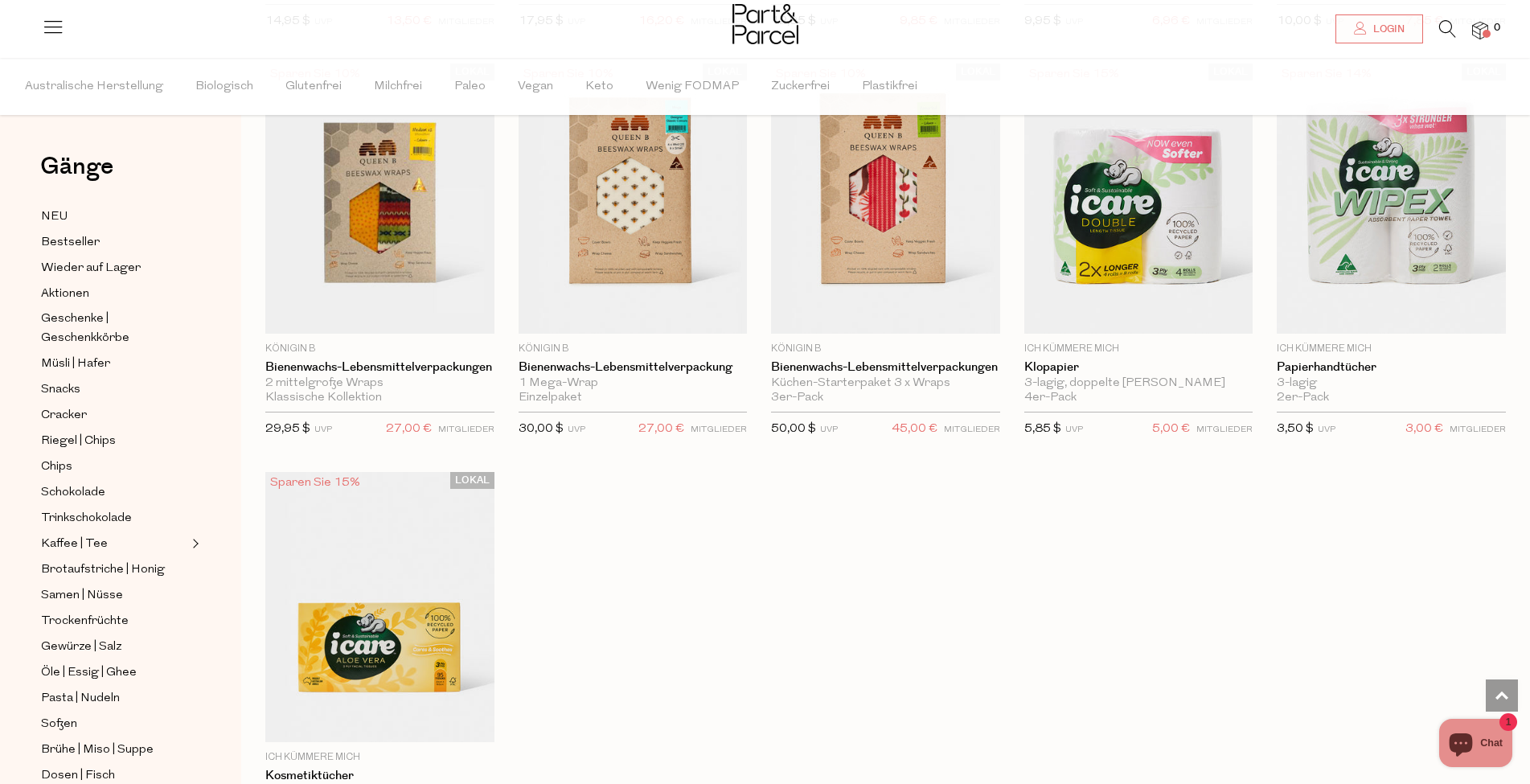
scroll to position [6379, 0]
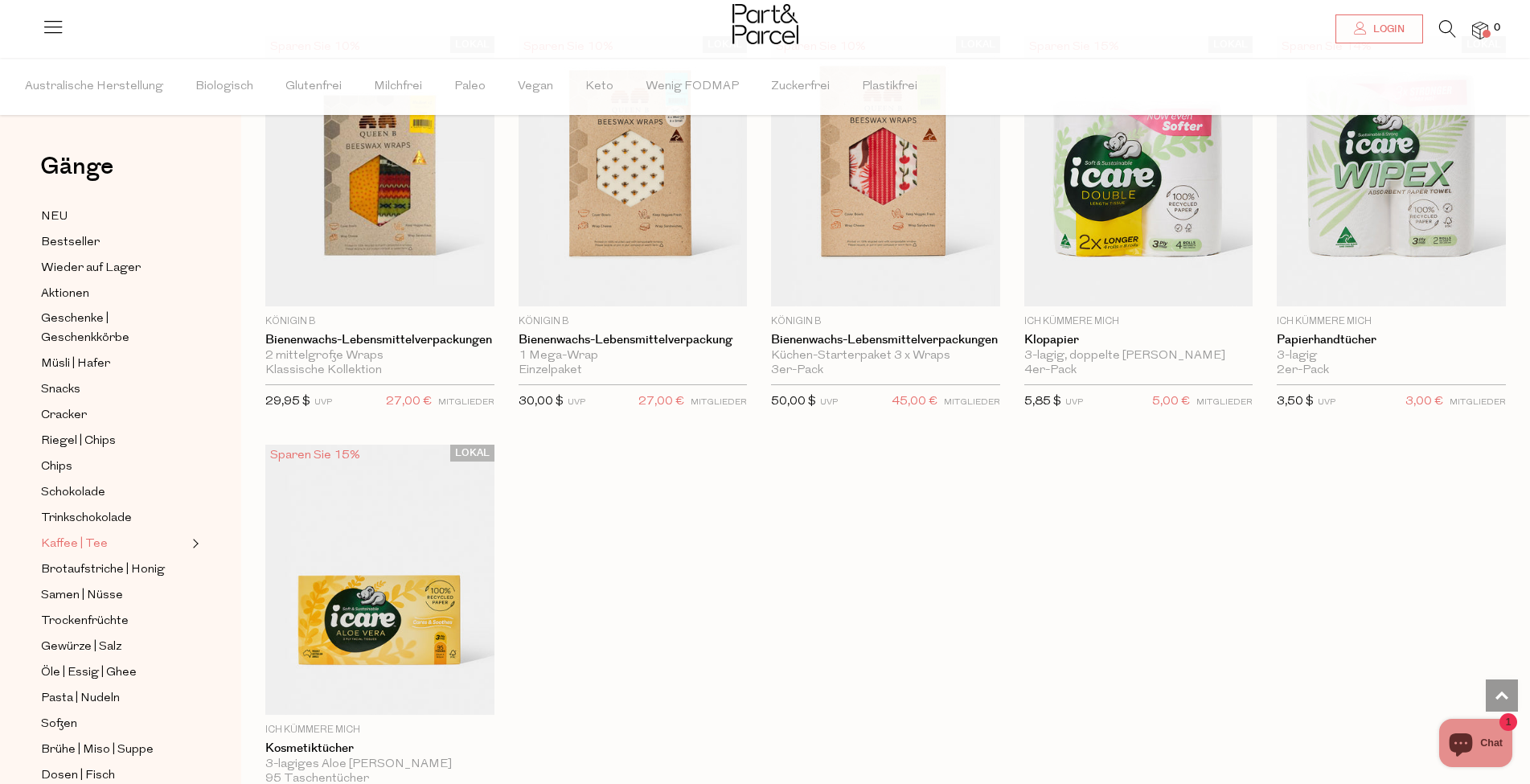
click at [58, 538] on font "Kaffee | Tee" at bounding box center [74, 544] width 67 height 12
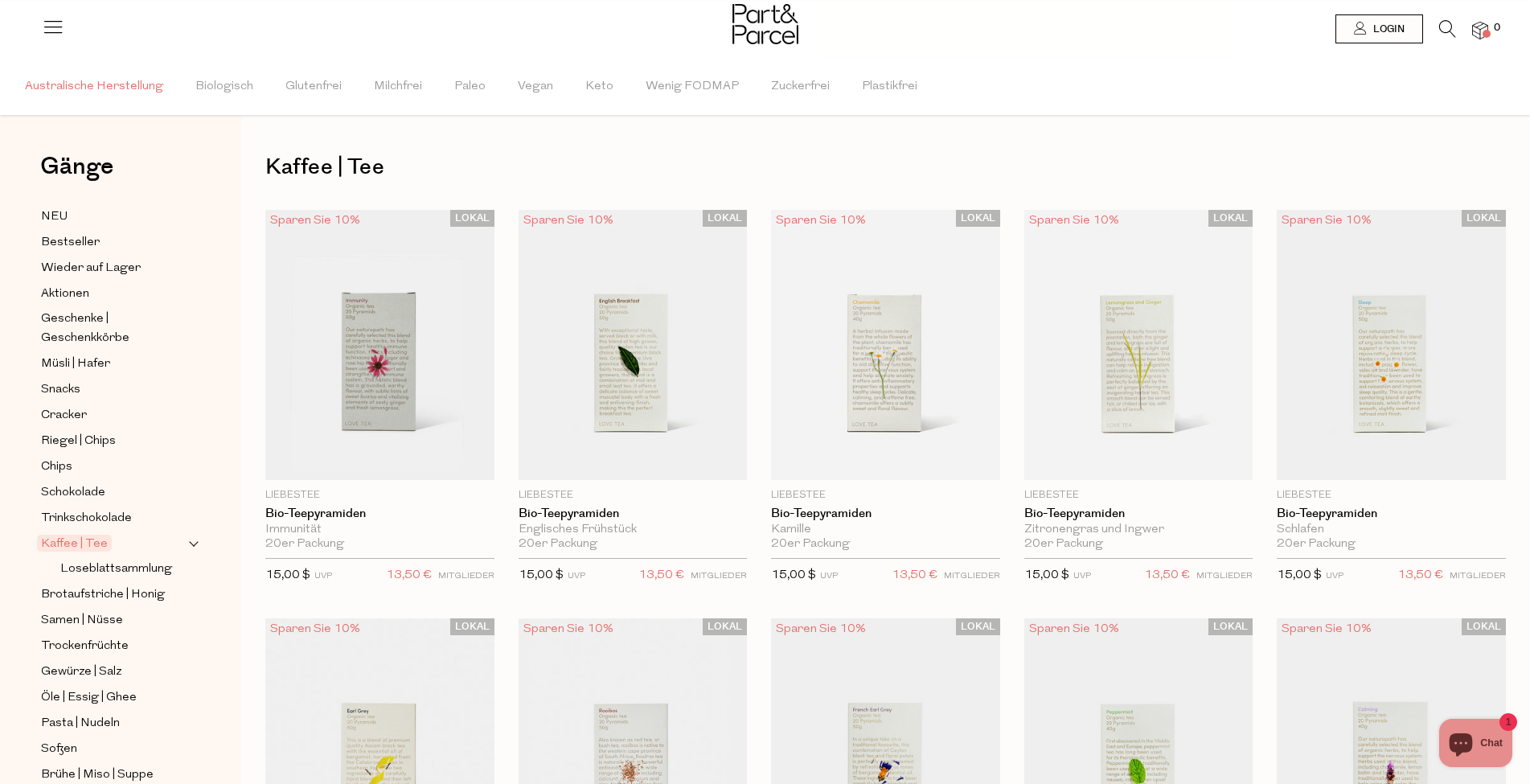
click at [89, 82] on font "Australische Herstellung" at bounding box center [94, 86] width 138 height 12
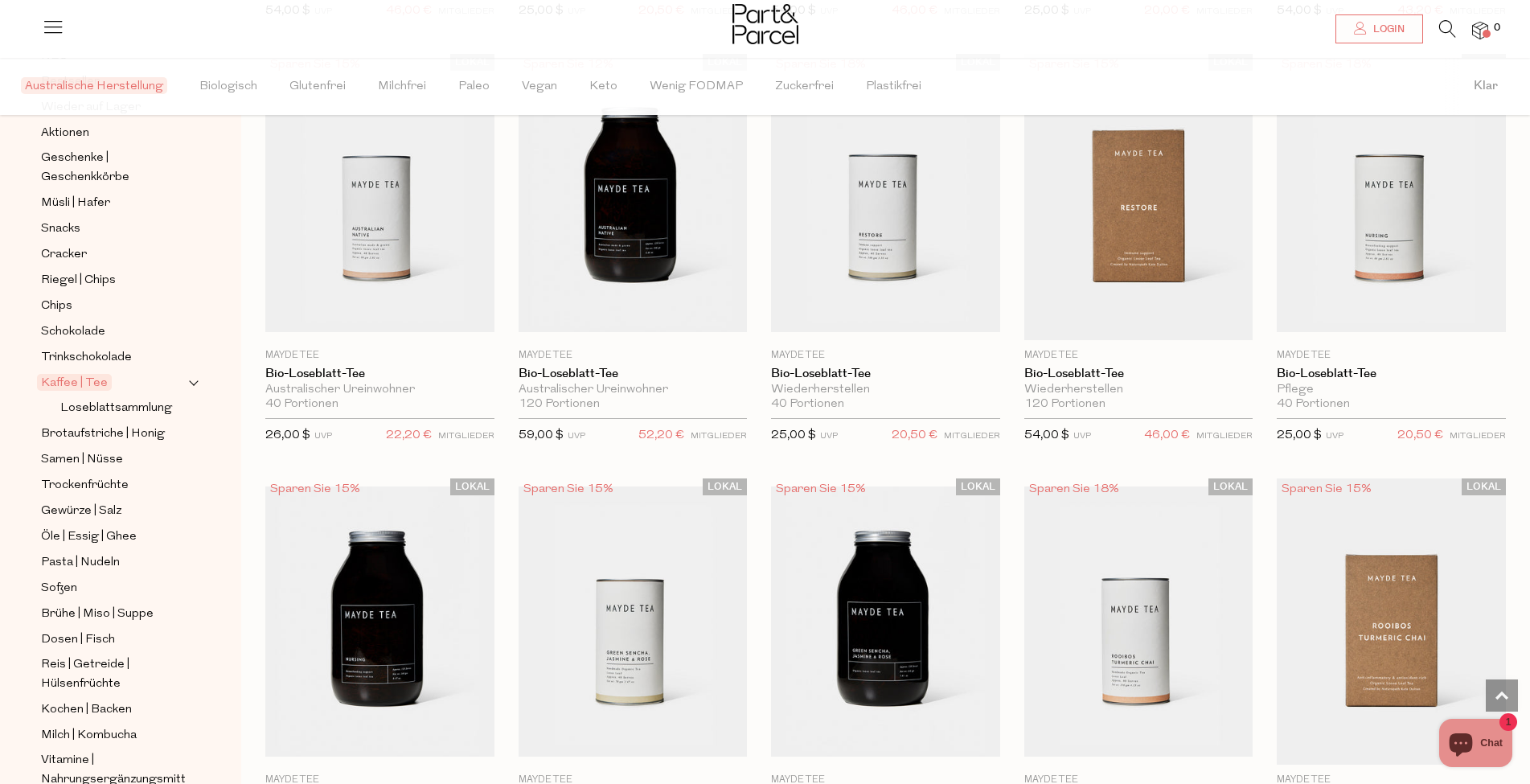
scroll to position [2278, 0]
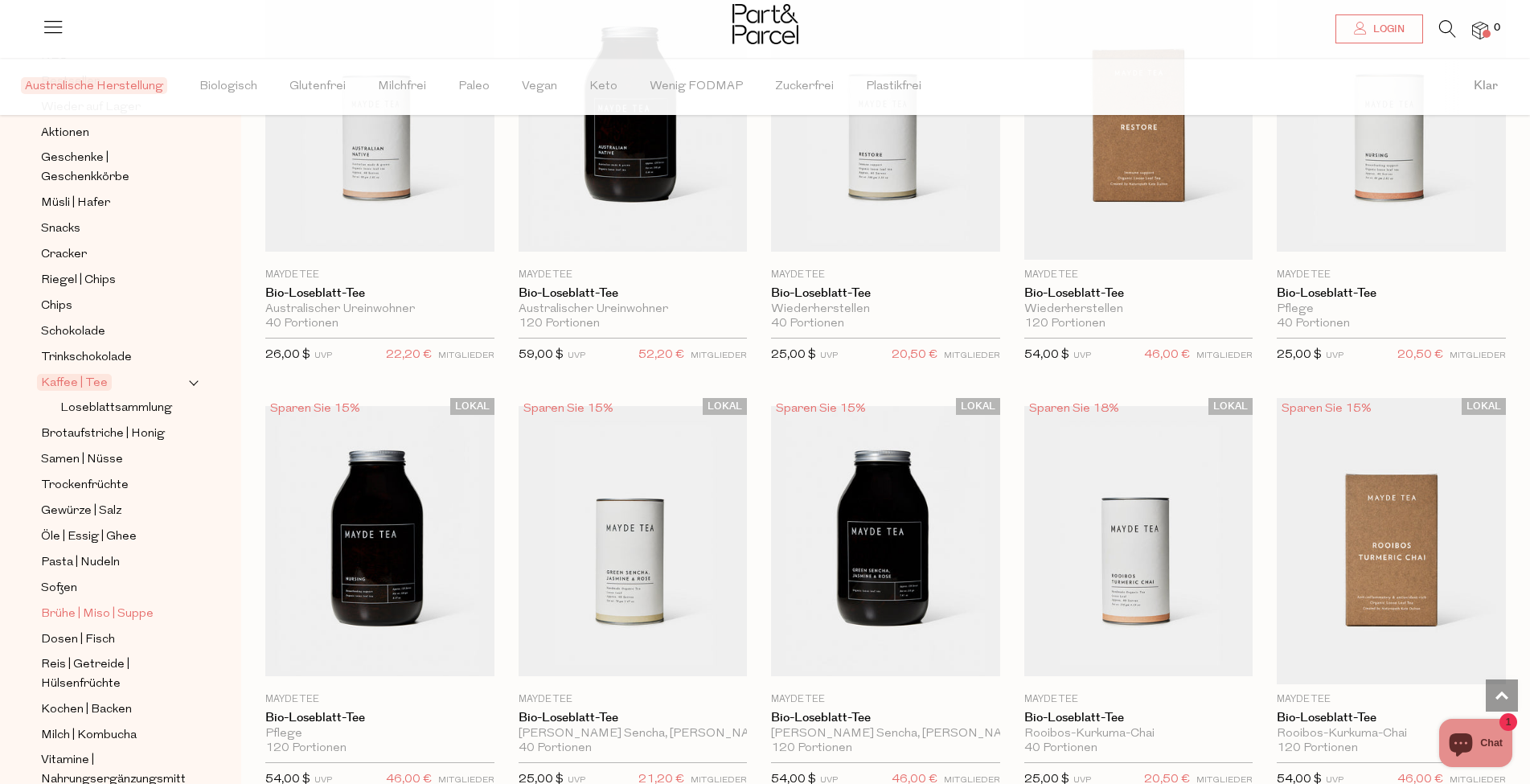
click at [107, 608] on font "Brühe | Miso | Suppe" at bounding box center [97, 613] width 112 height 12
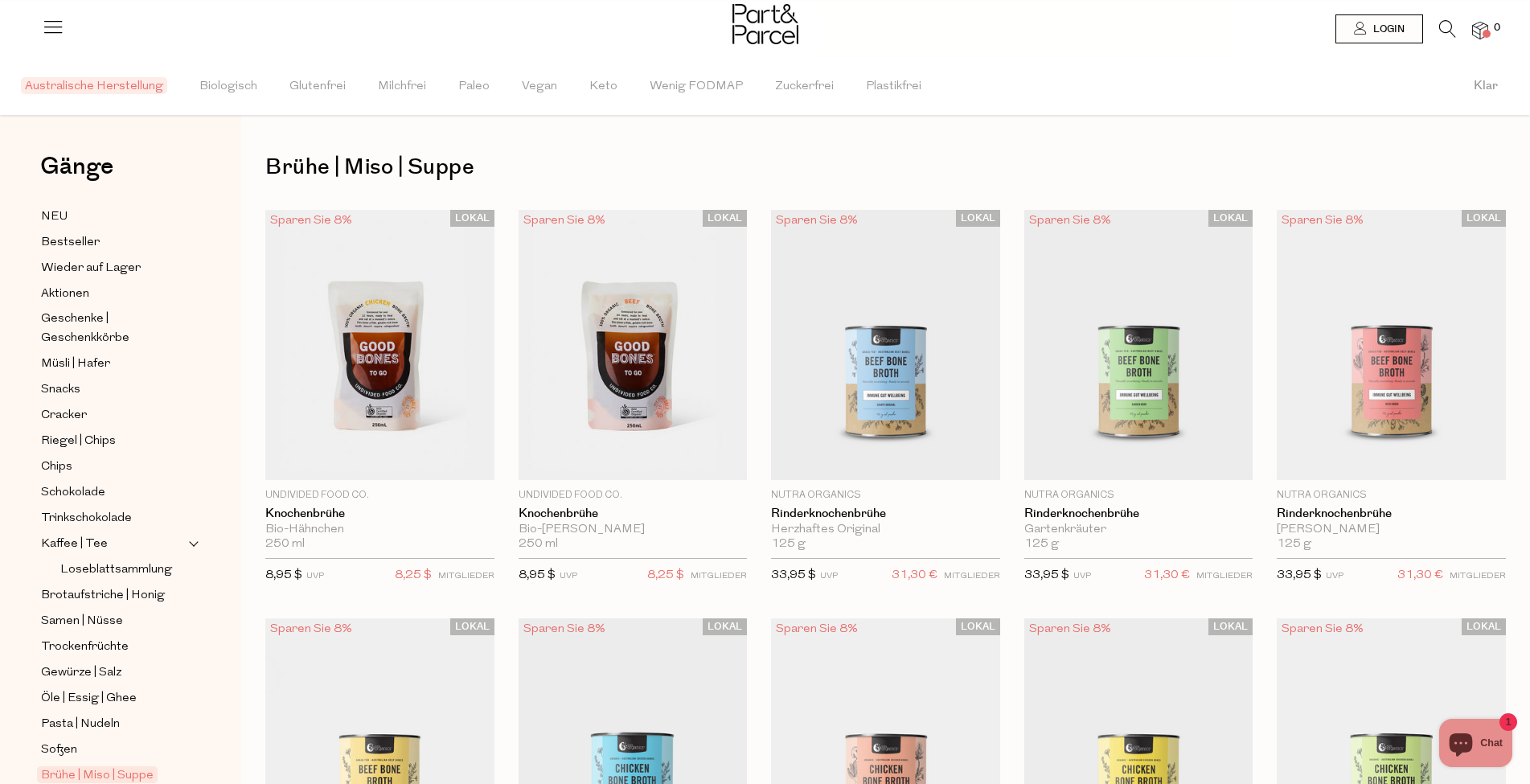
click at [101, 82] on font "Australische Herstellung" at bounding box center [94, 86] width 138 height 12
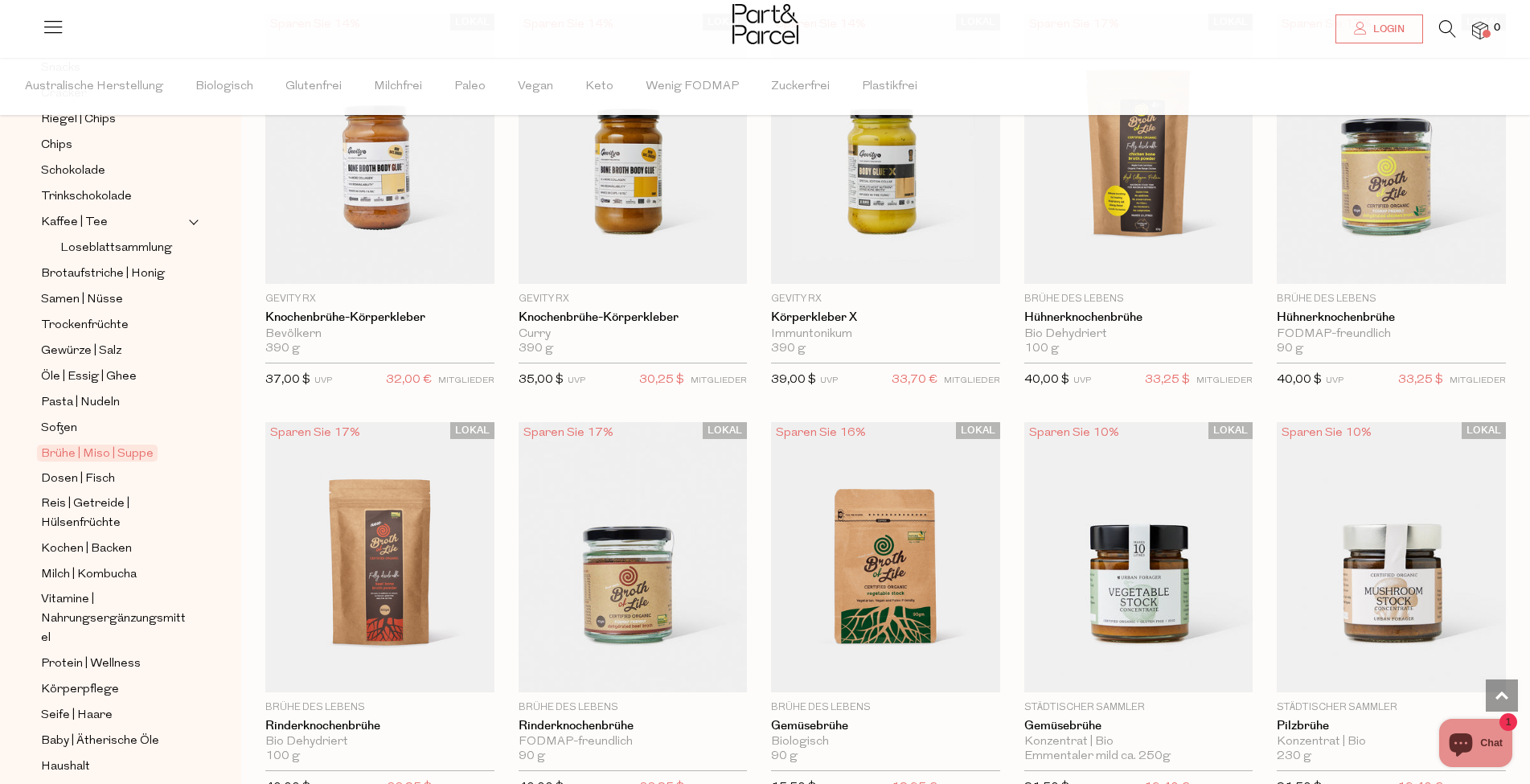
scroll to position [1475, 0]
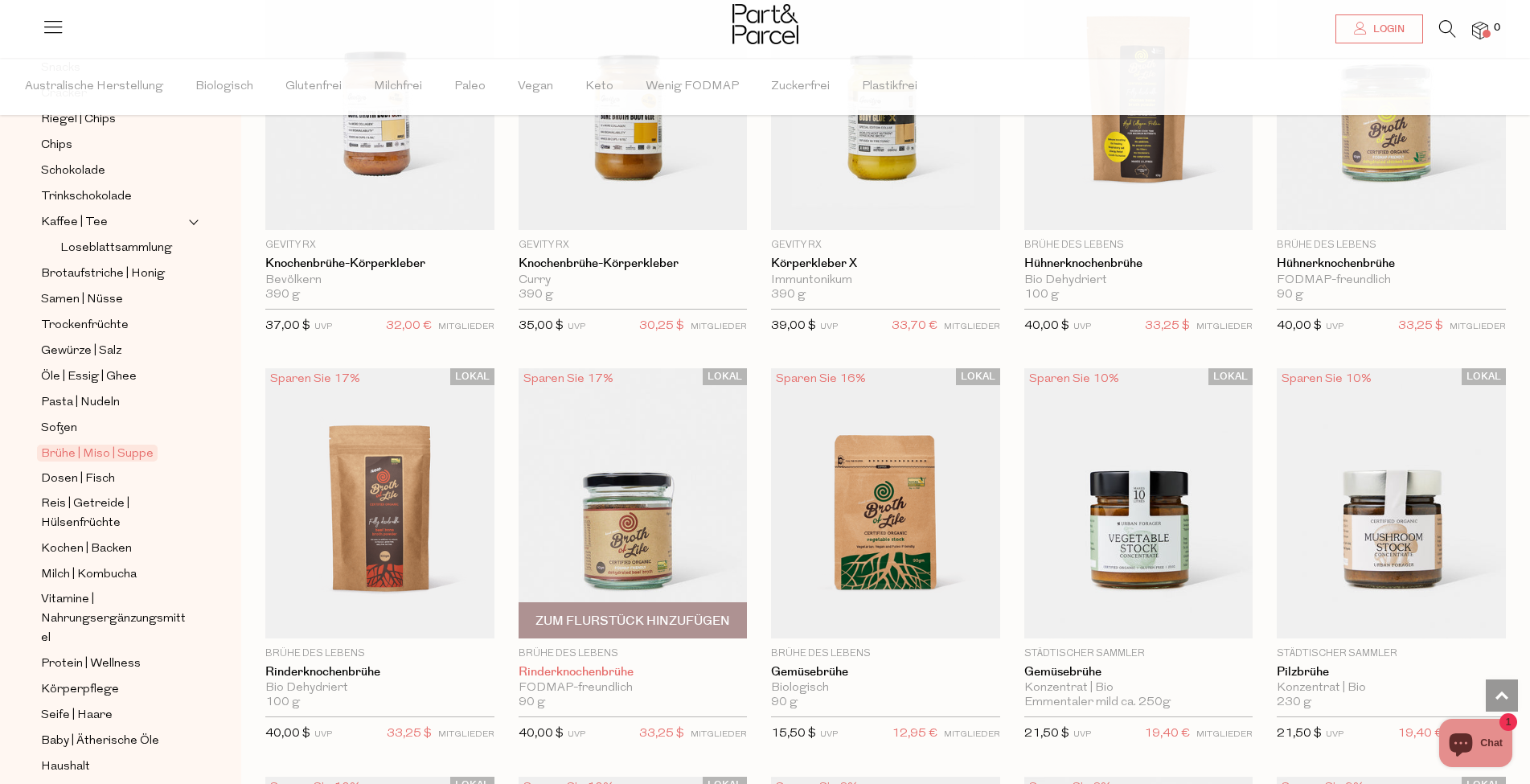
click at [590, 666] on font "Rinderknochenbrühe" at bounding box center [576, 672] width 115 height 17
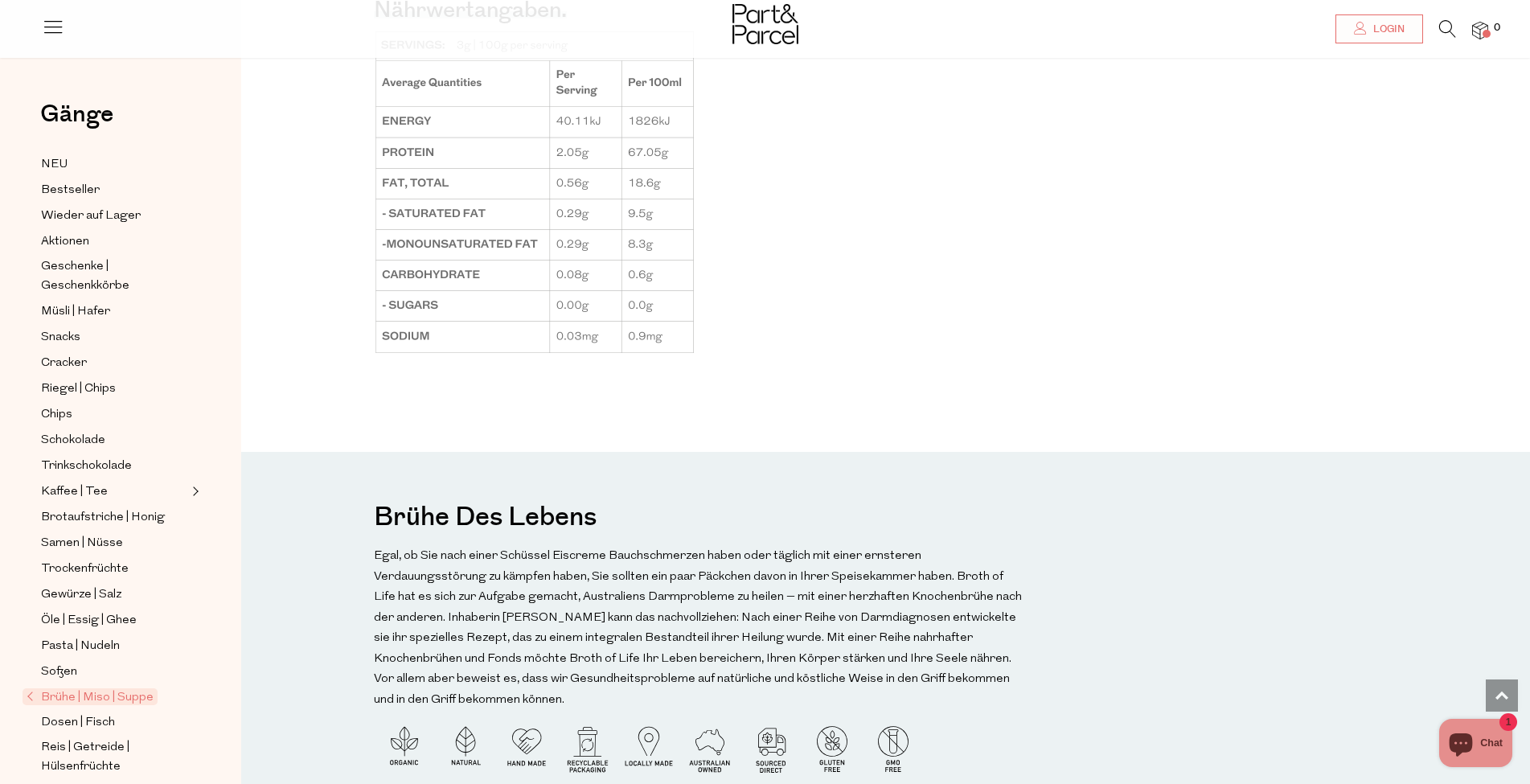
scroll to position [1608, 0]
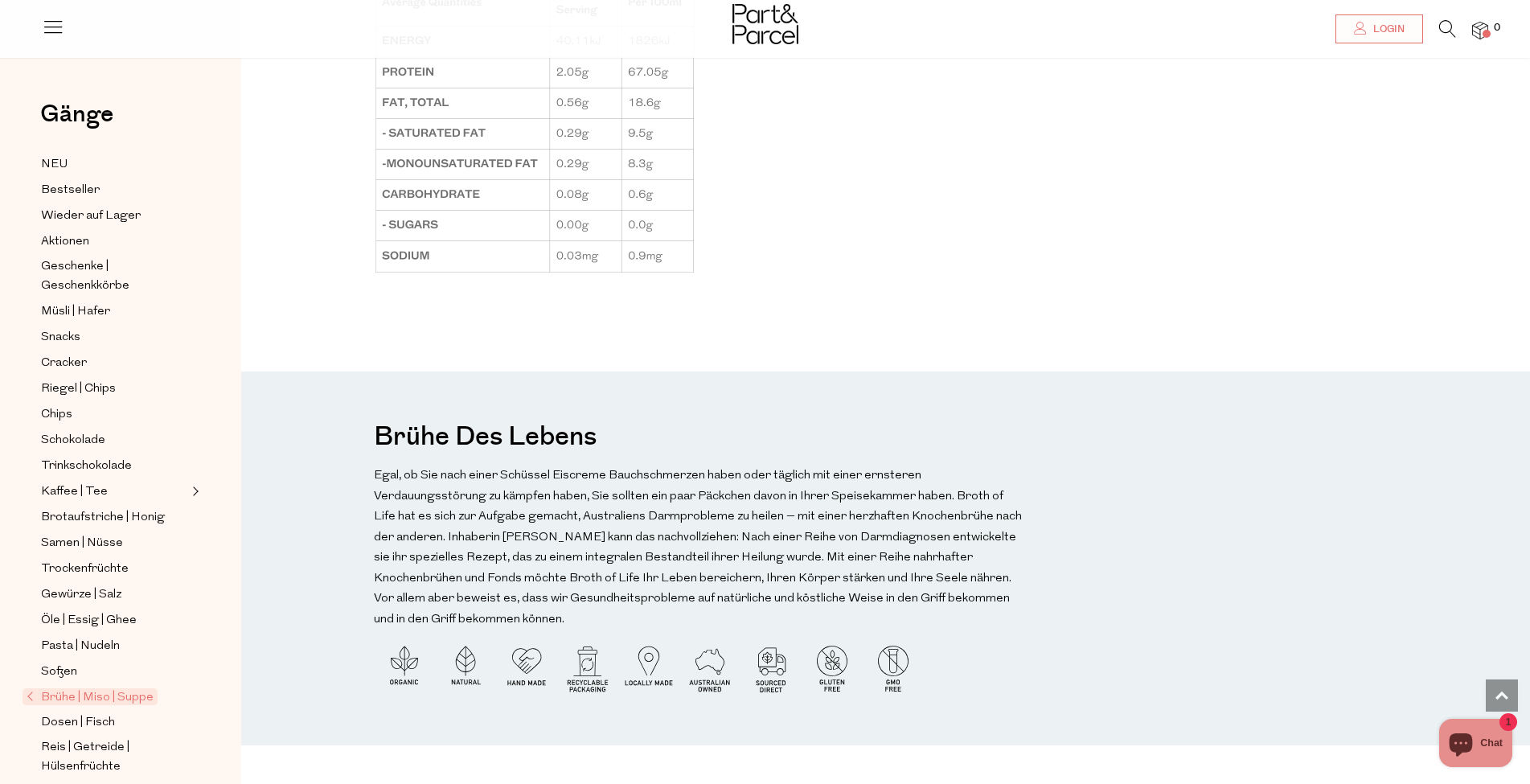
click at [1313, 618] on div "Brühe des Lebens" at bounding box center [891, 558] width 1301 height 373
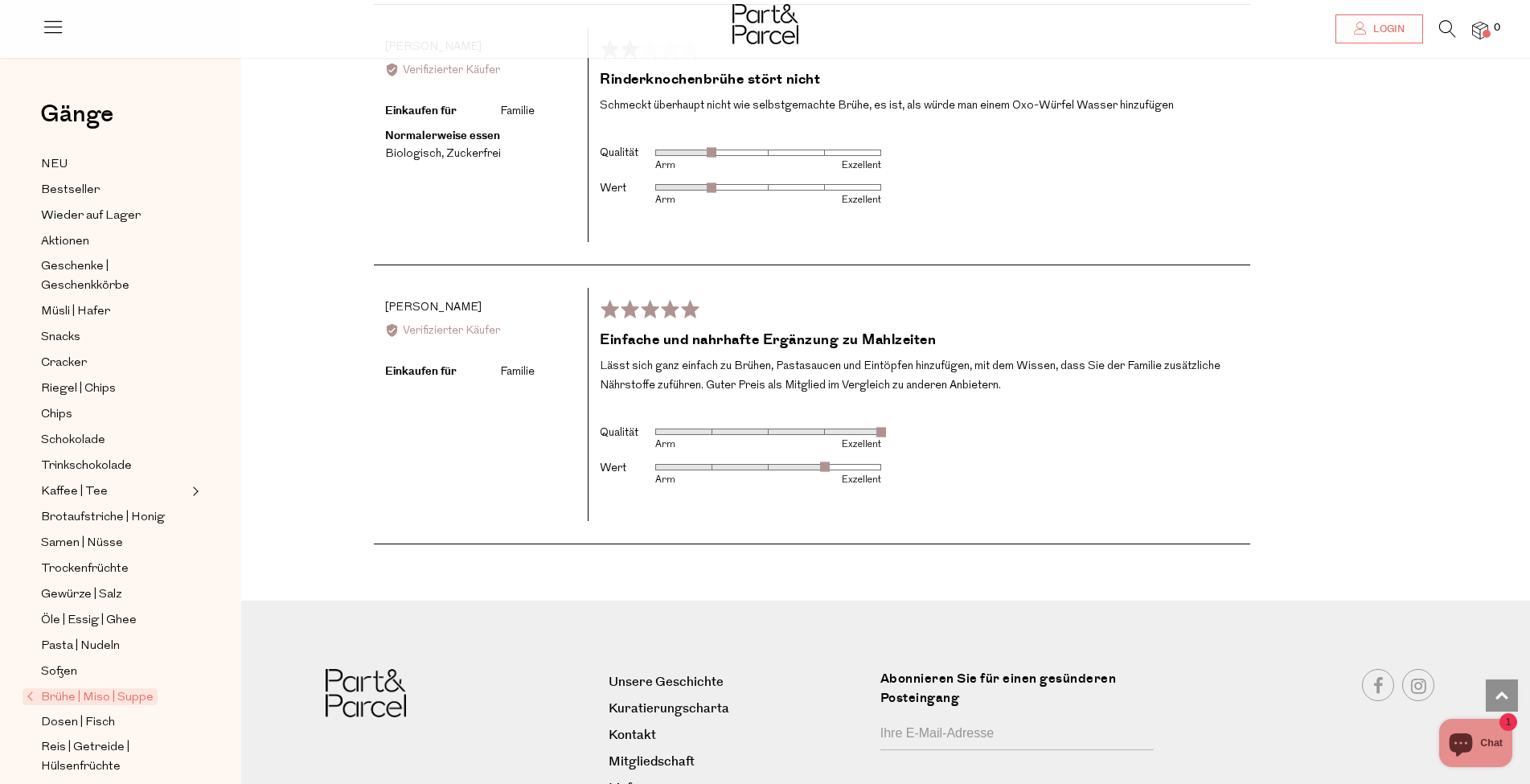
scroll to position [2708, 0]
